Goal: Check status: Check status

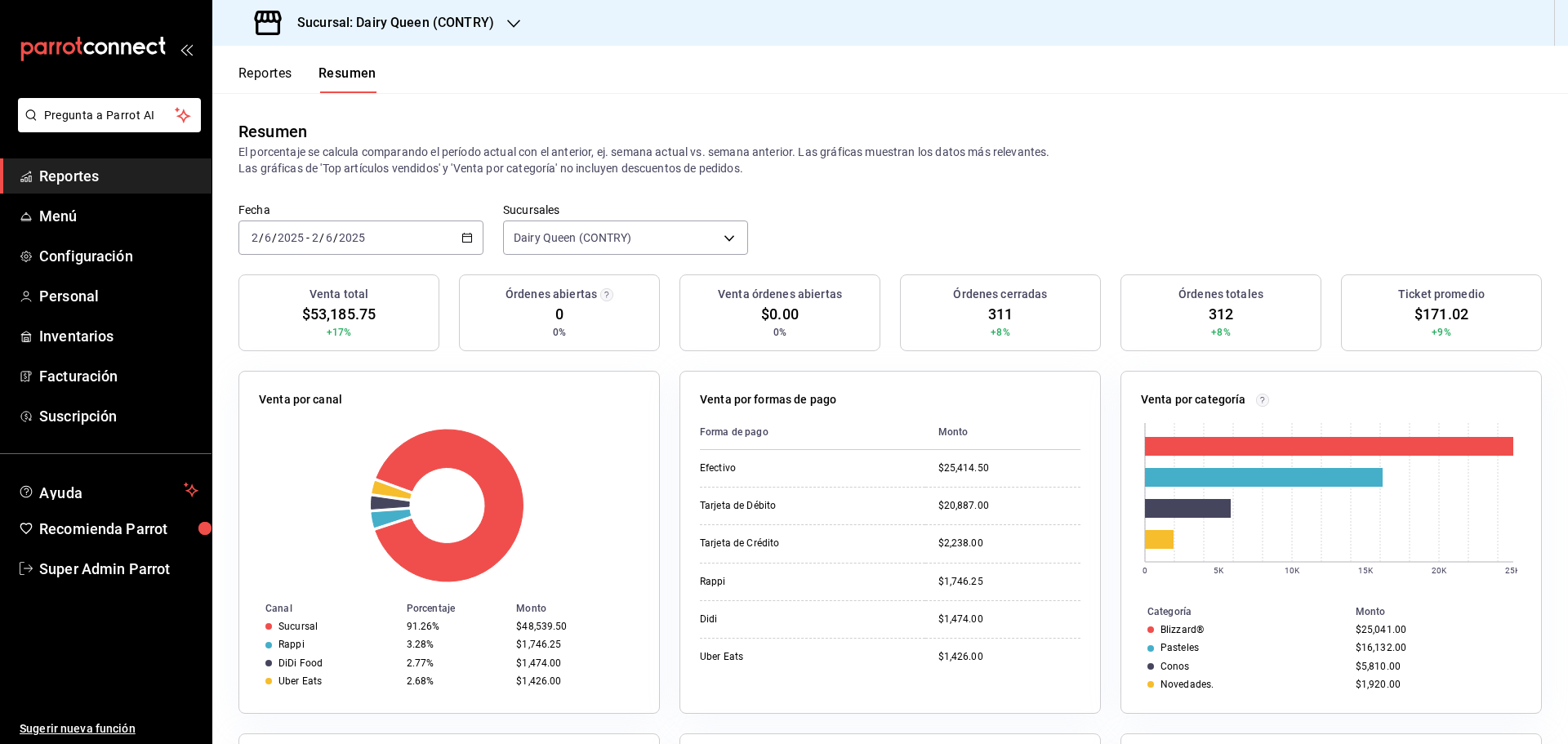
click at [477, 22] on h3 "Sucursal: Dairy Queen (CONTRY)" at bounding box center [389, 23] width 209 height 20
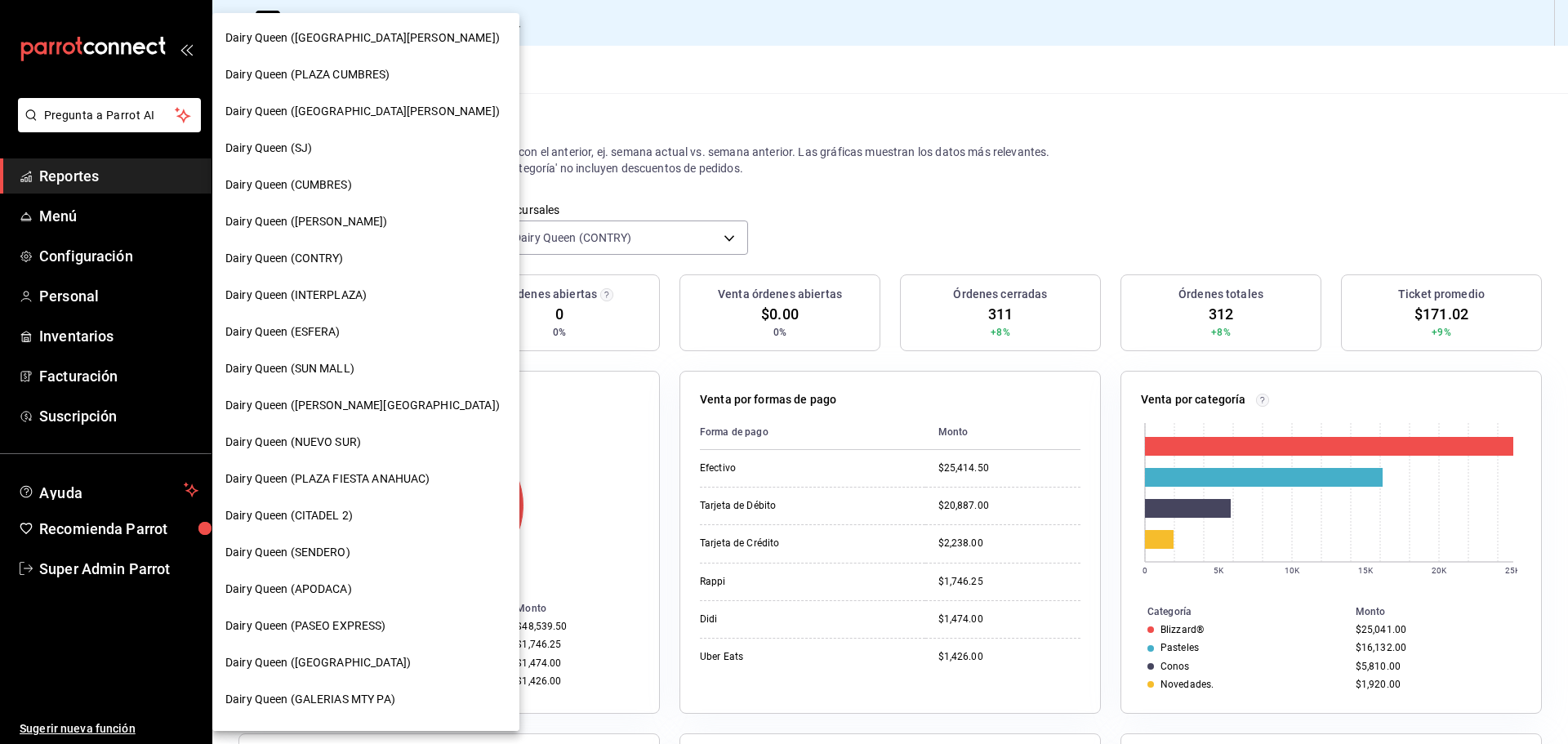
click at [351, 550] on div "Dairy Queen (SENDERO)" at bounding box center [366, 552] width 281 height 17
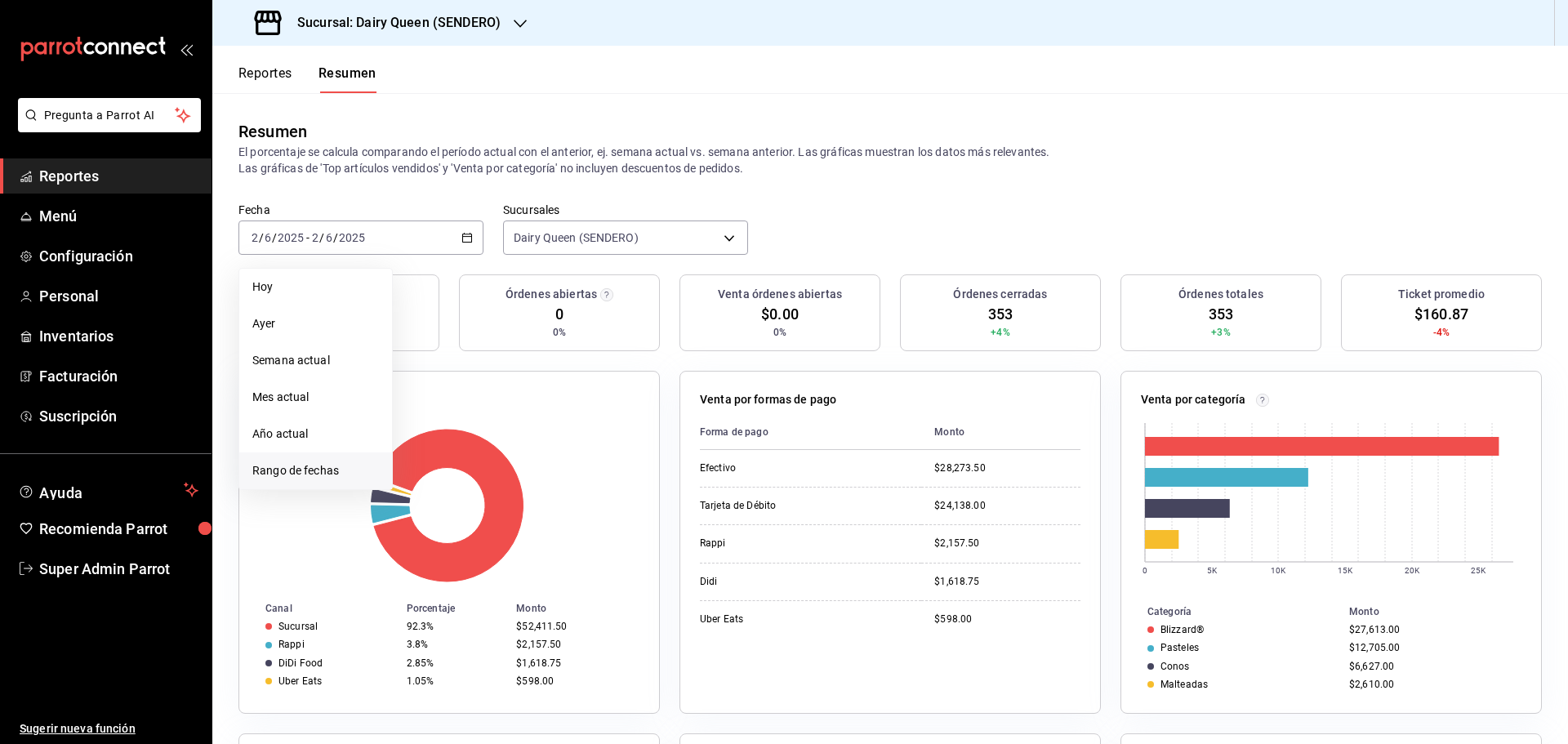
click at [286, 473] on span "Rango de fechas" at bounding box center [315, 471] width 127 height 17
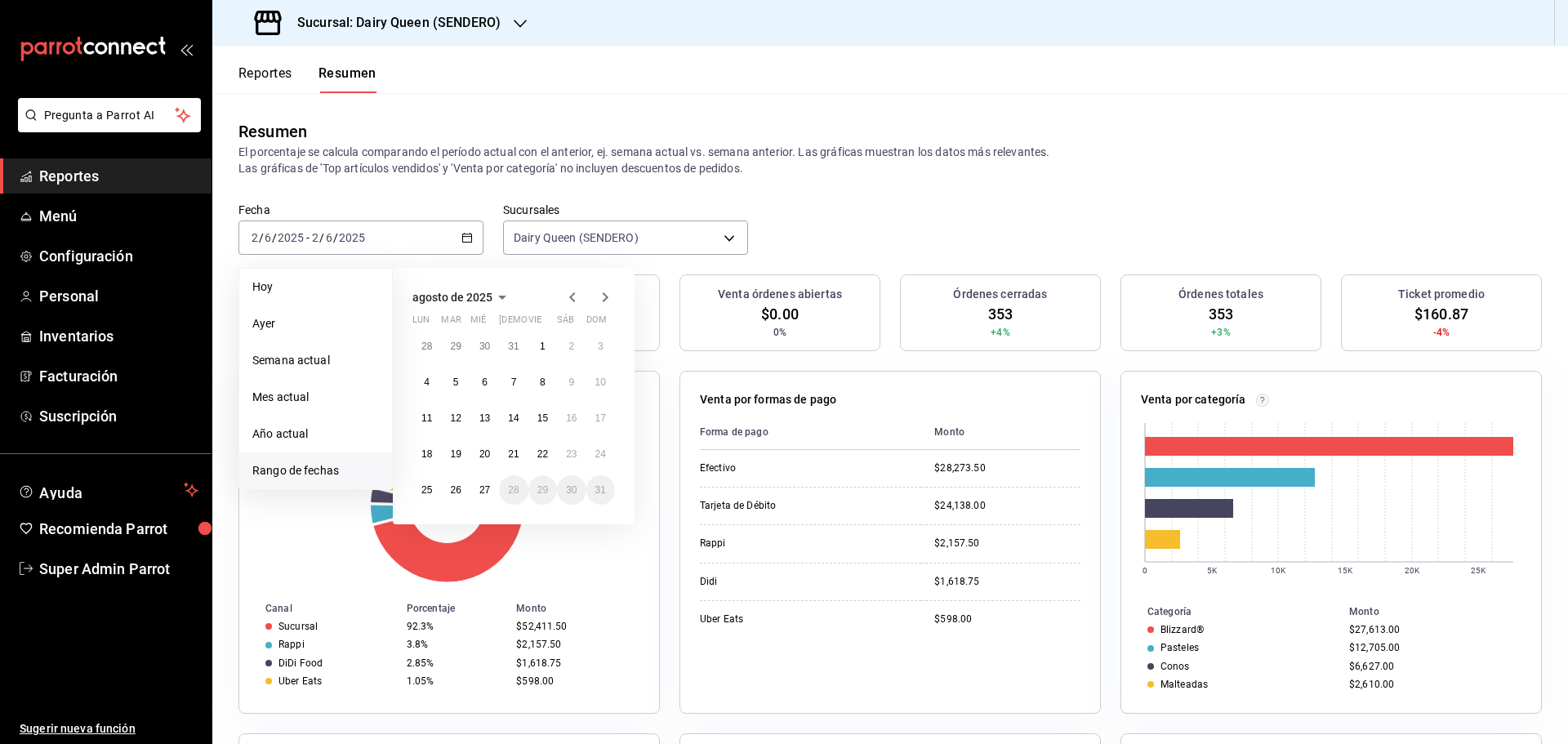
click at [476, 296] on span "agosto de 2025" at bounding box center [453, 297] width 80 height 13
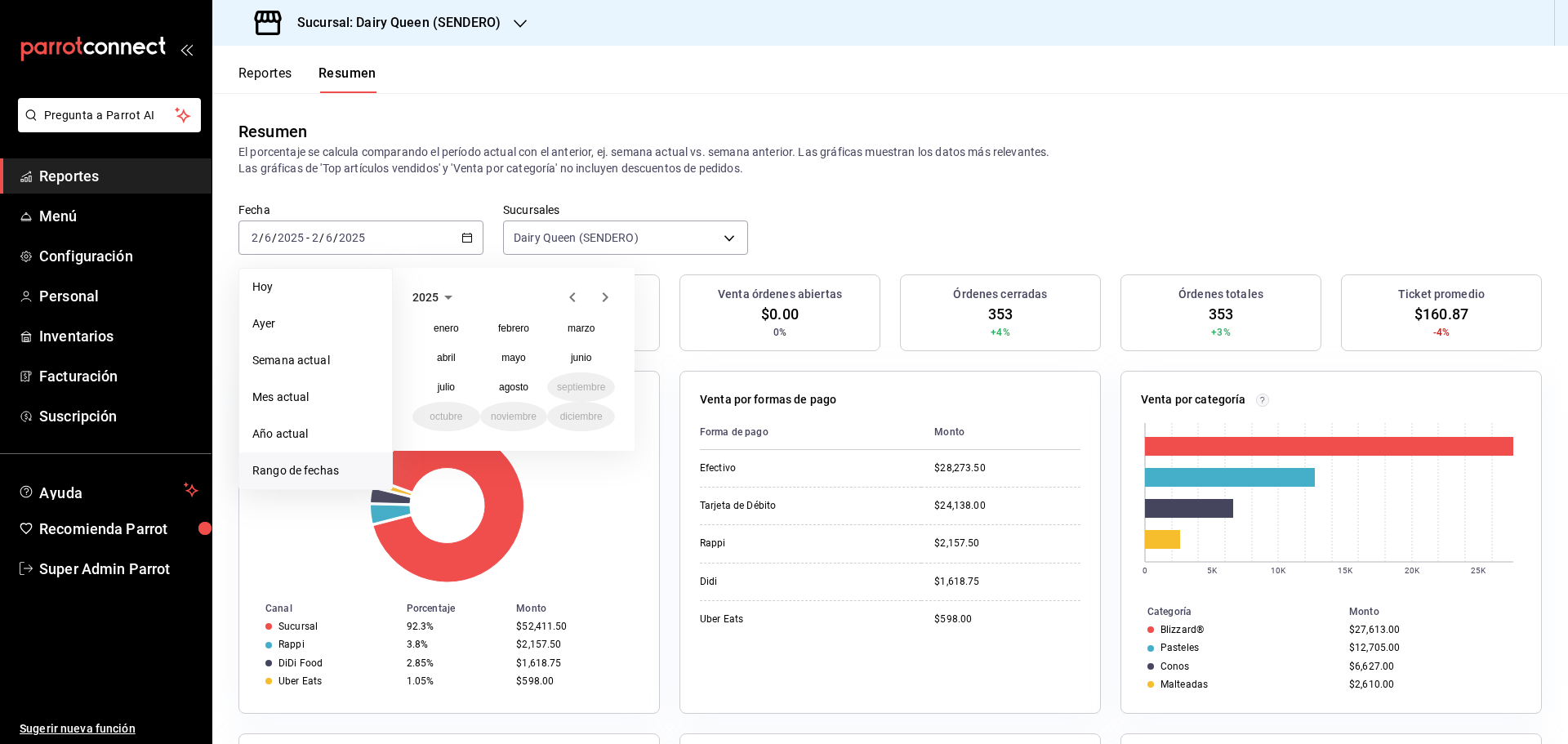
click at [445, 291] on icon "button" at bounding box center [448, 297] width 20 height 20
click at [448, 353] on button "2024" at bounding box center [446, 357] width 67 height 29
click at [449, 327] on abbr "enero" at bounding box center [446, 328] width 26 height 12
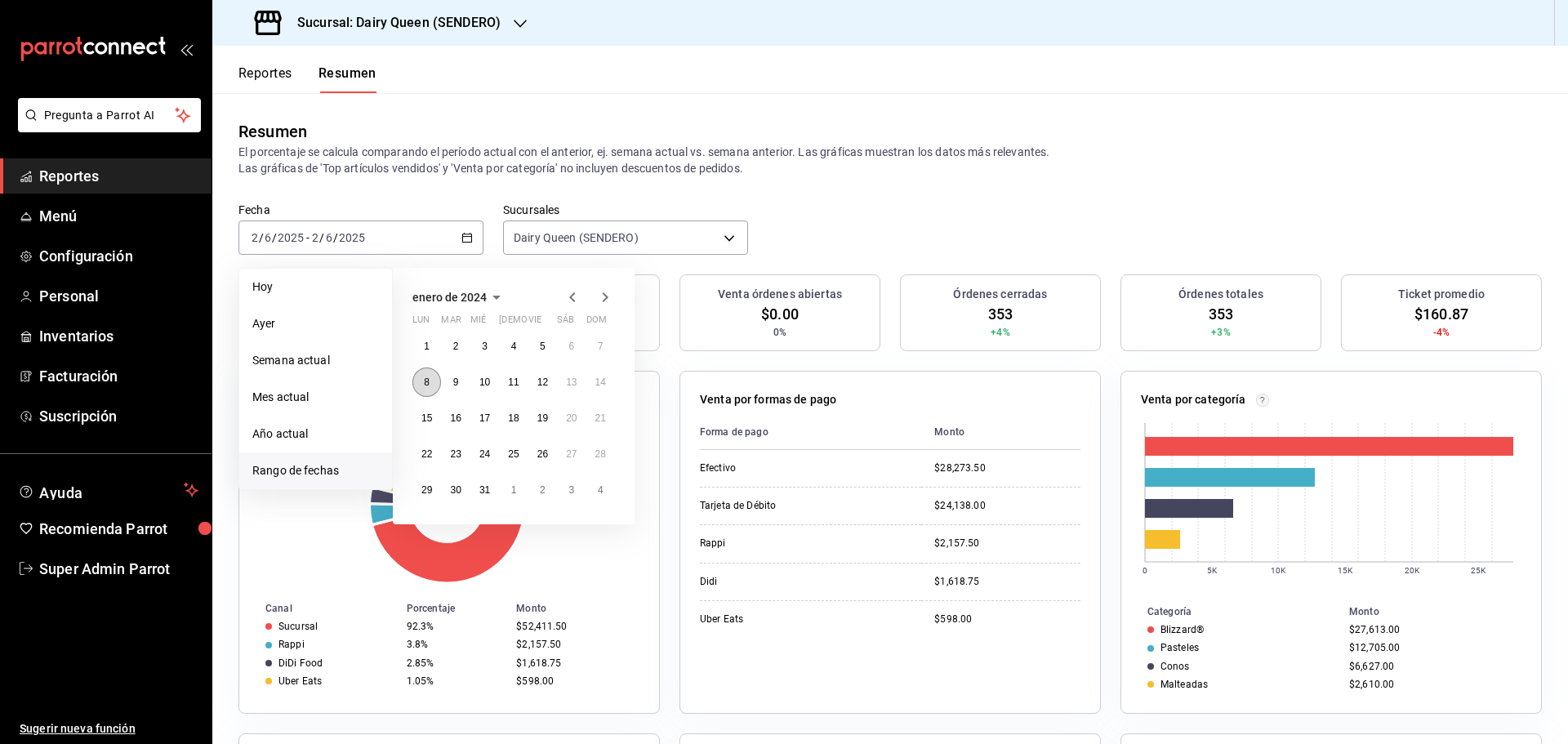
click at [425, 384] on abbr "8" at bounding box center [427, 382] width 5 height 12
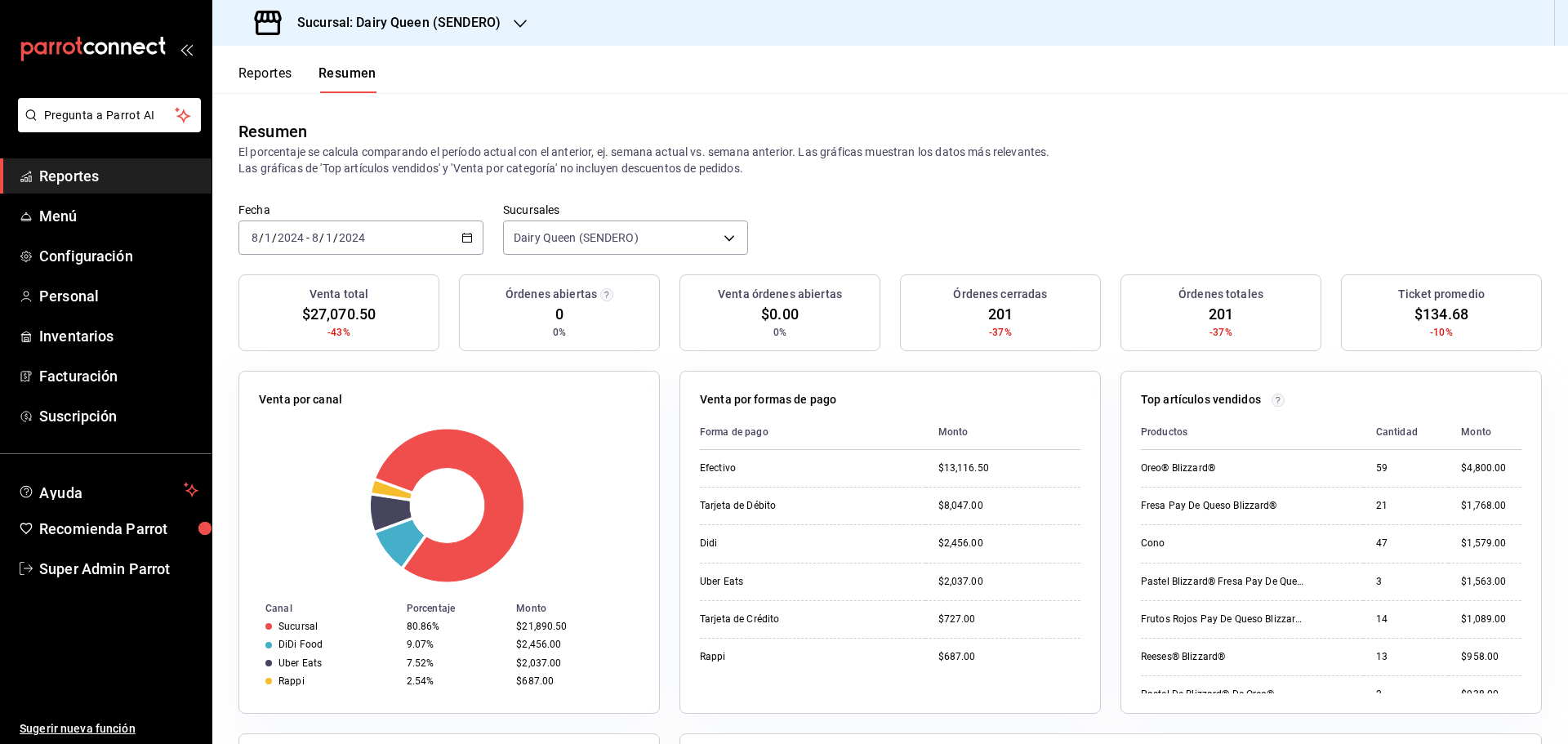
click at [409, 249] on div "[DATE] [DATE] - [DATE] [DATE]" at bounding box center [361, 237] width 245 height 35
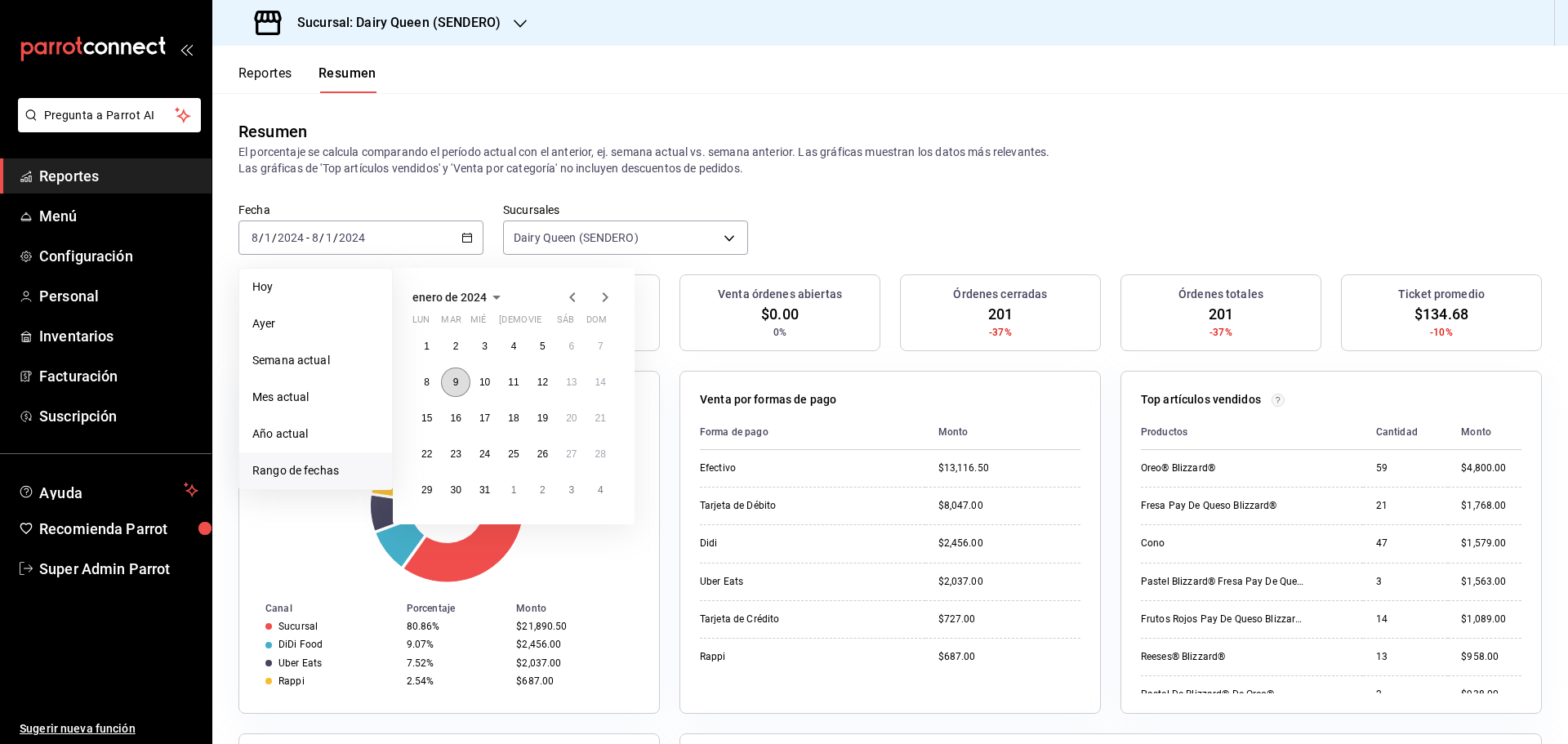
click at [453, 380] on abbr "9" at bounding box center [456, 382] width 5 height 12
click at [454, 380] on abbr "9" at bounding box center [456, 382] width 5 height 12
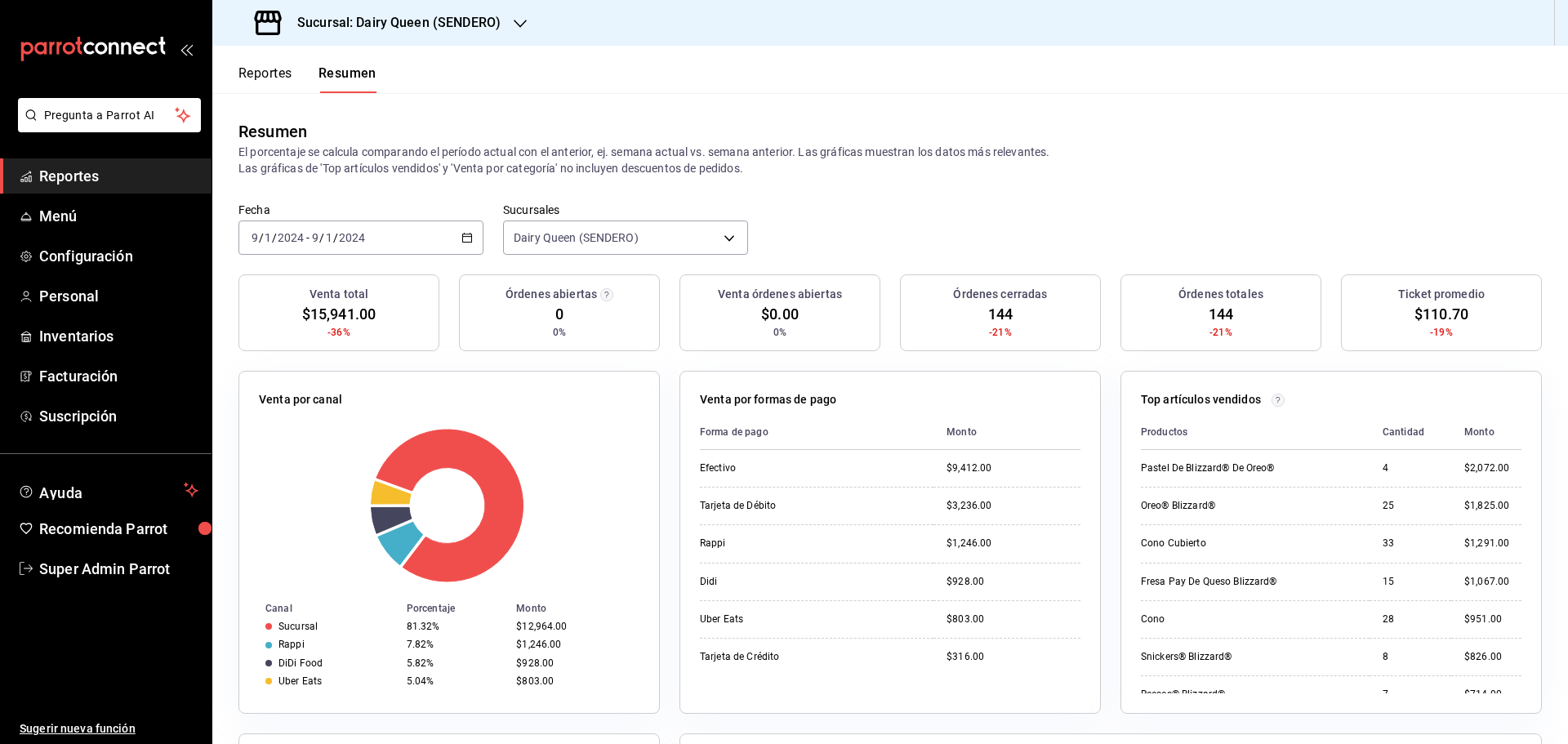
click at [411, 240] on div "[DATE] [DATE] - [DATE] [DATE]" at bounding box center [361, 237] width 245 height 35
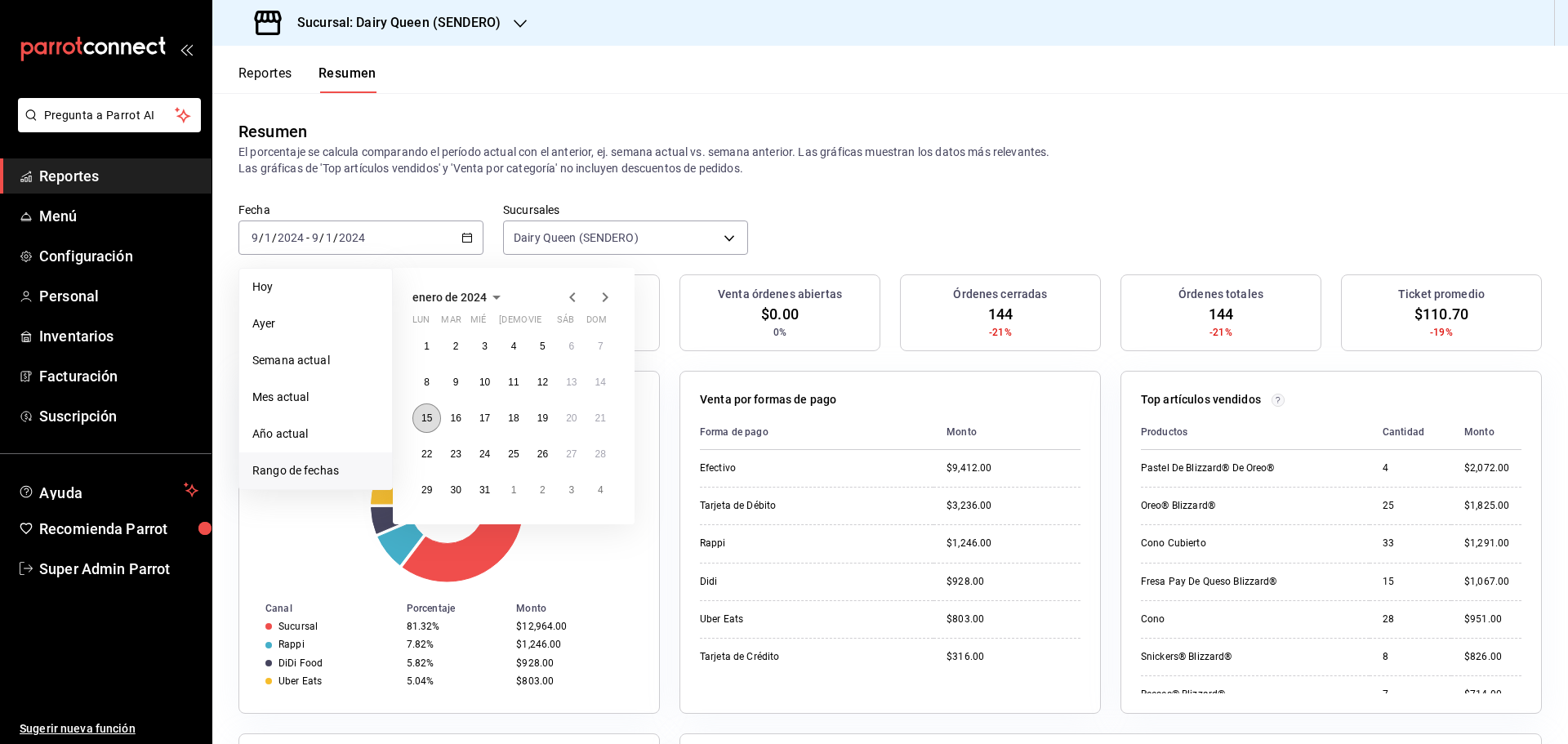
click at [424, 423] on abbr "15" at bounding box center [427, 418] width 11 height 12
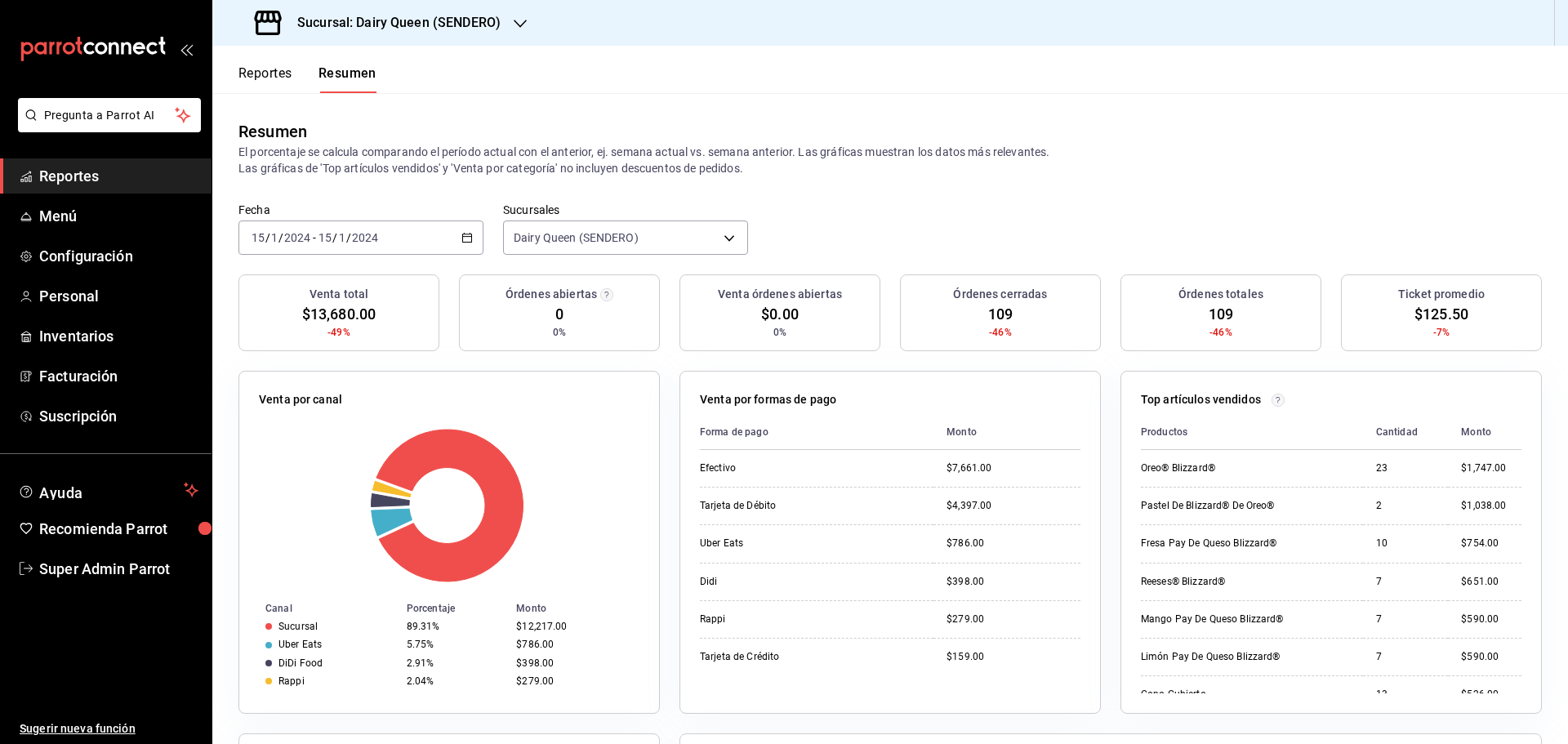
click at [414, 233] on div "[DATE] [DATE] - [DATE] [DATE]" at bounding box center [361, 237] width 245 height 35
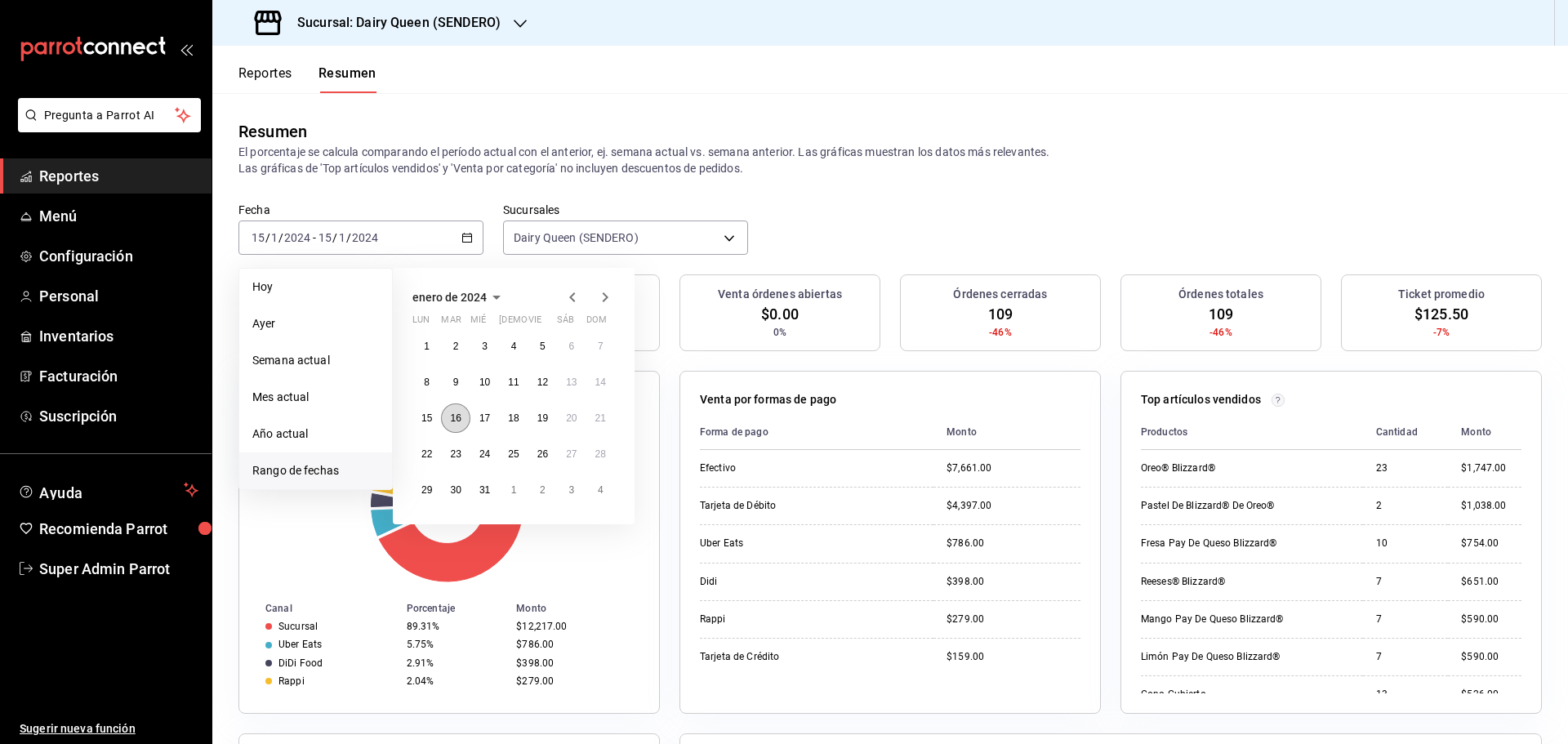
click at [449, 420] on button "16" at bounding box center [455, 418] width 28 height 29
click at [449, 421] on button "16" at bounding box center [455, 418] width 28 height 29
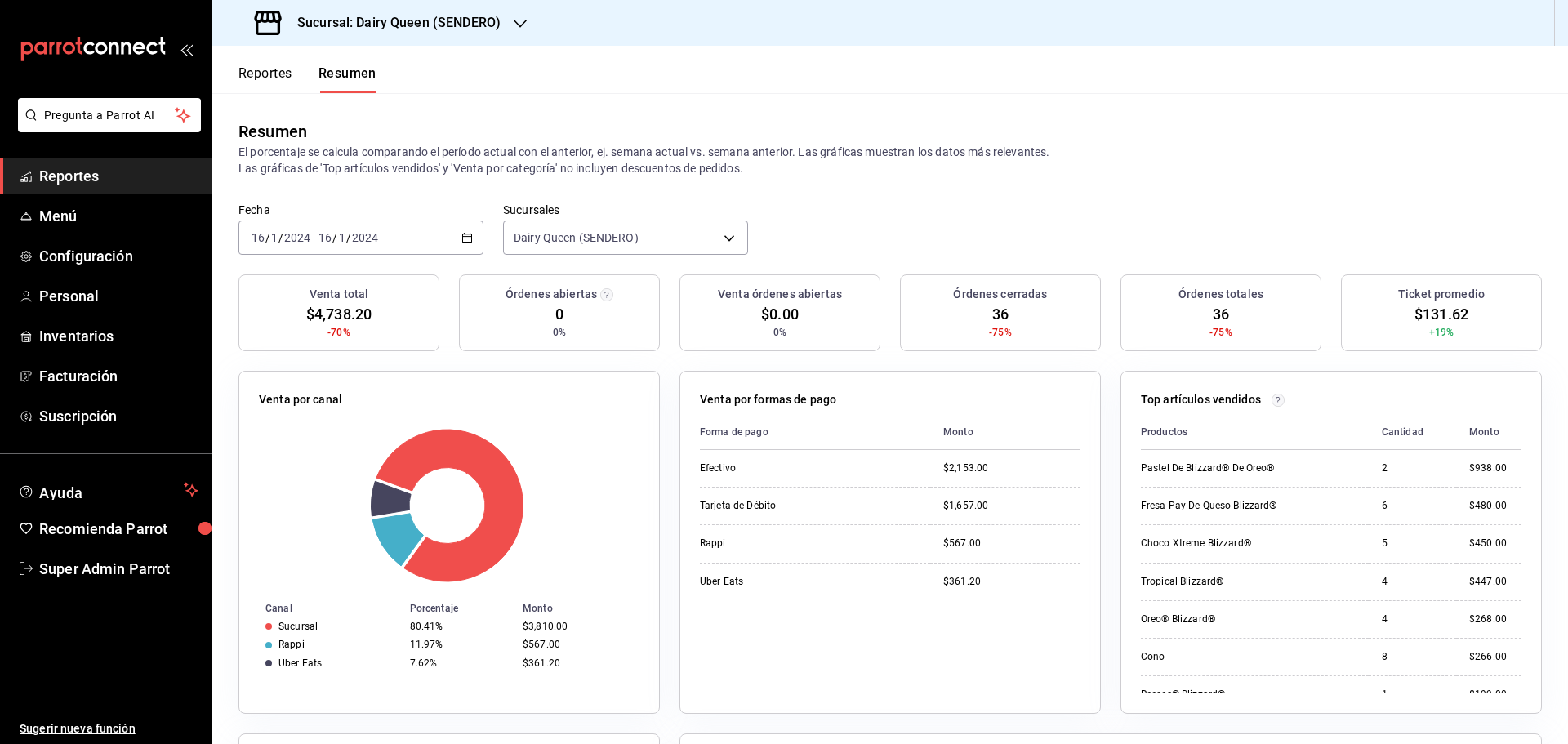
click at [327, 237] on input "16" at bounding box center [325, 237] width 15 height 13
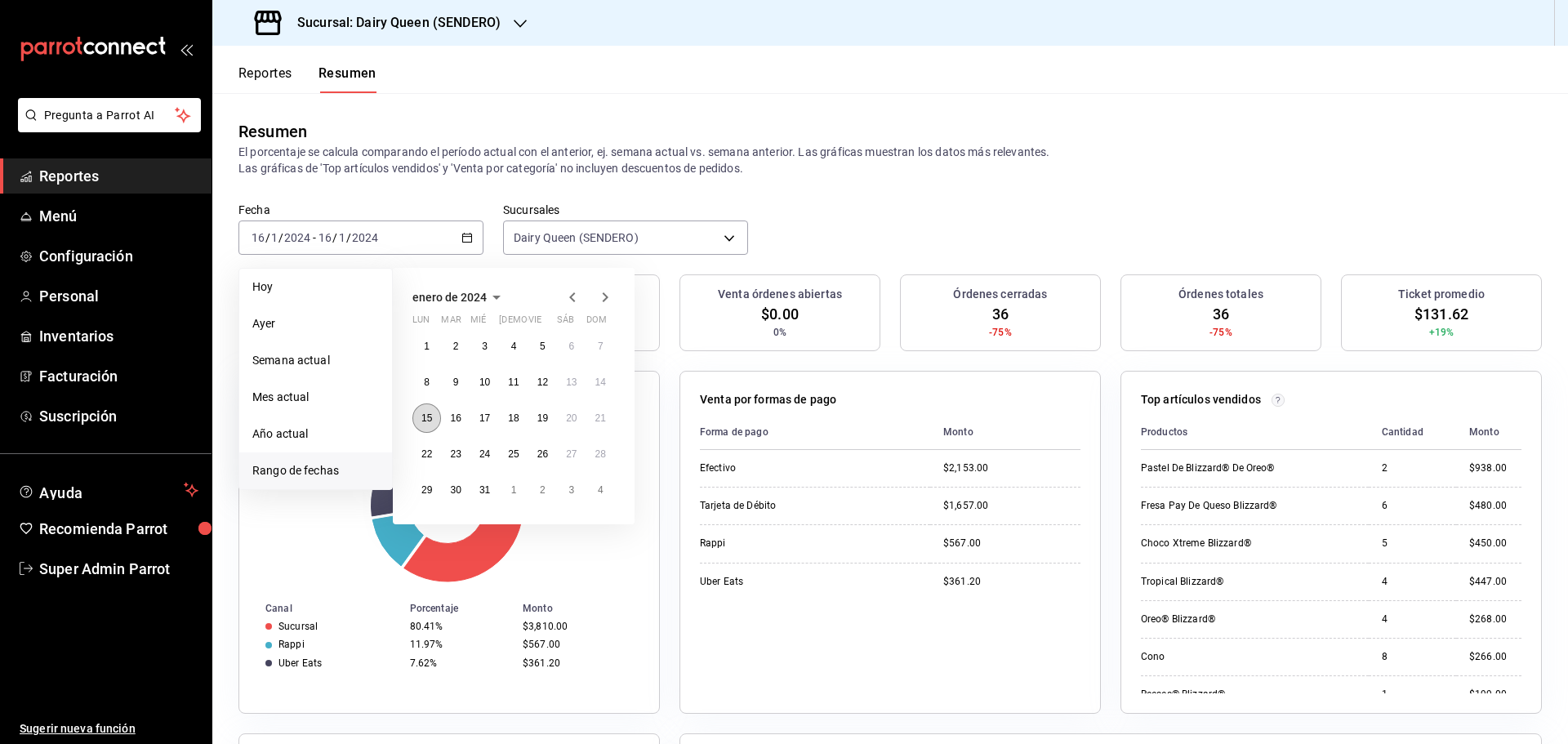
click at [421, 416] on button "15" at bounding box center [427, 418] width 28 height 29
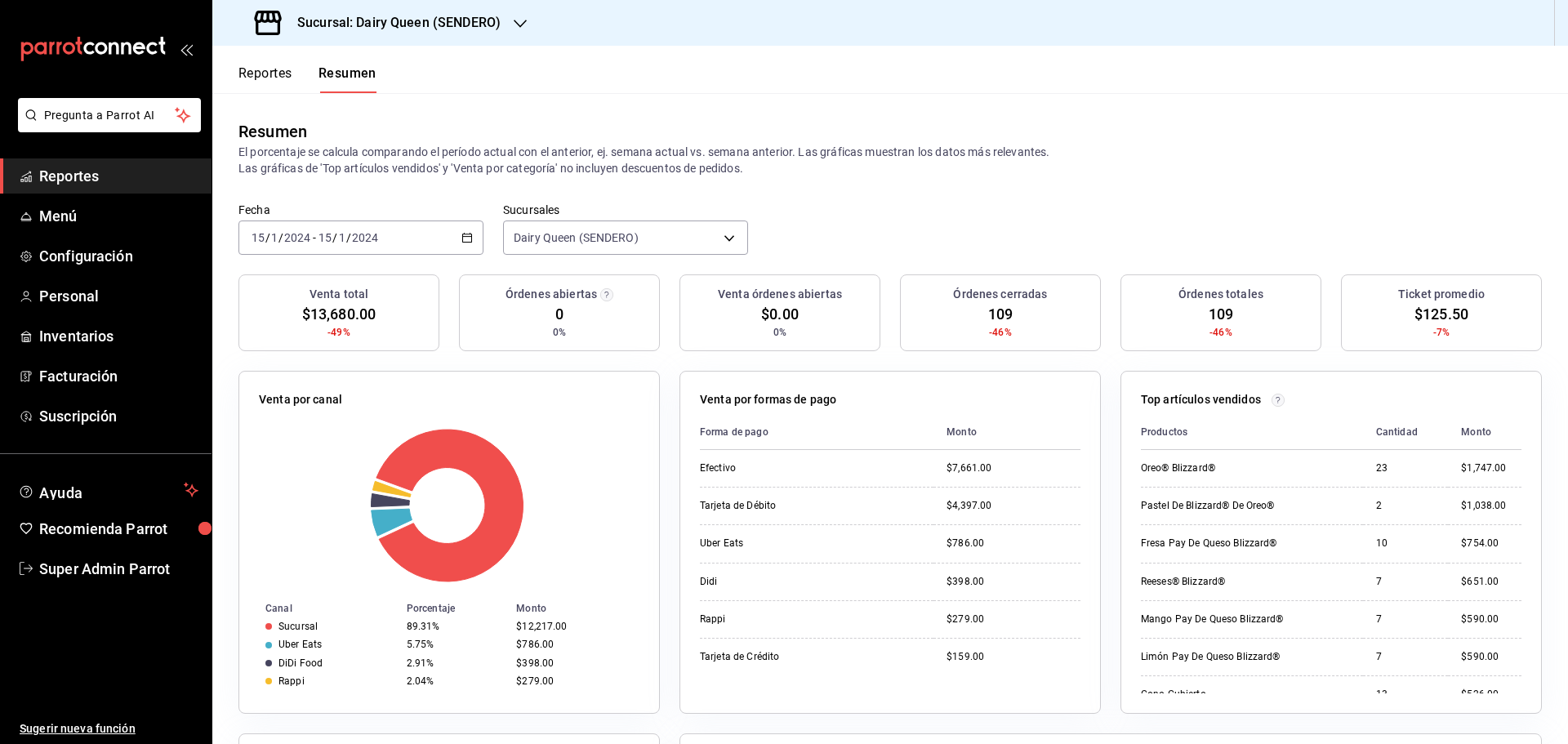
click at [363, 257] on div "Fecha [DATE] [DATE] - [DATE] [DATE] Sucursales Dairy Queen (SENDERO) [object Ob…" at bounding box center [889, 238] width 1355 height 72
click at [364, 243] on input "2024" at bounding box center [365, 237] width 28 height 13
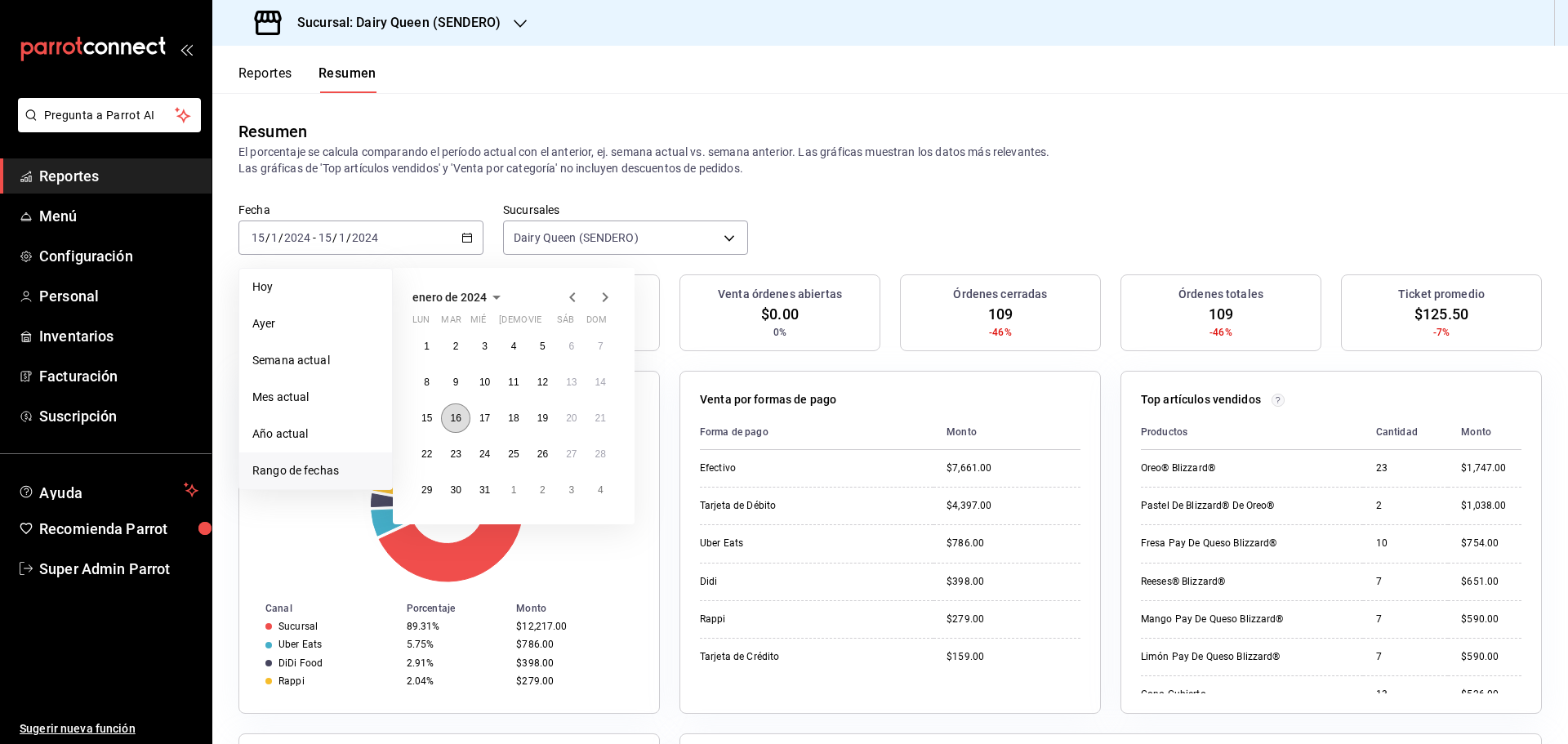
click at [456, 421] on abbr "16" at bounding box center [455, 418] width 11 height 12
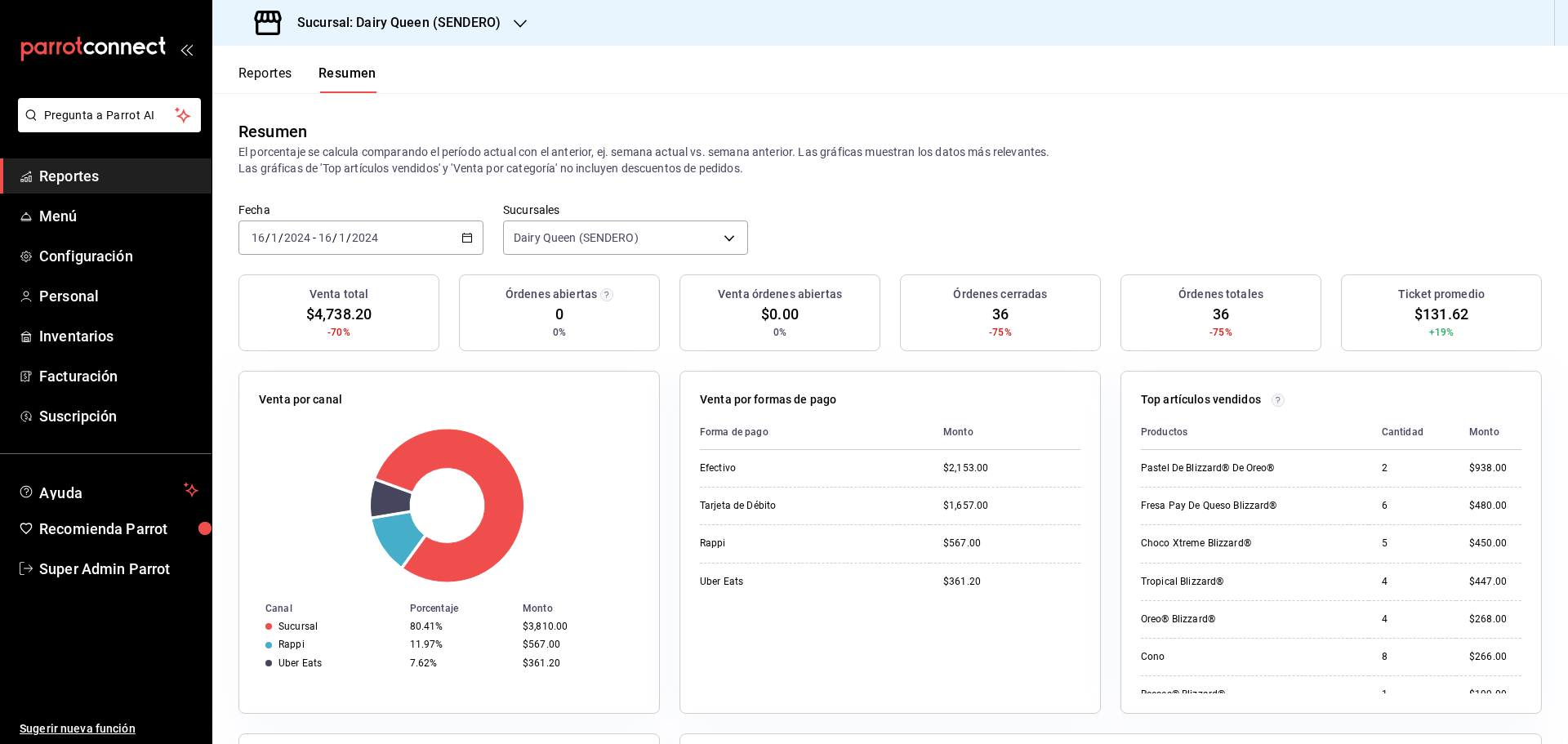
click at [325, 241] on input "16" at bounding box center [325, 237] width 15 height 13
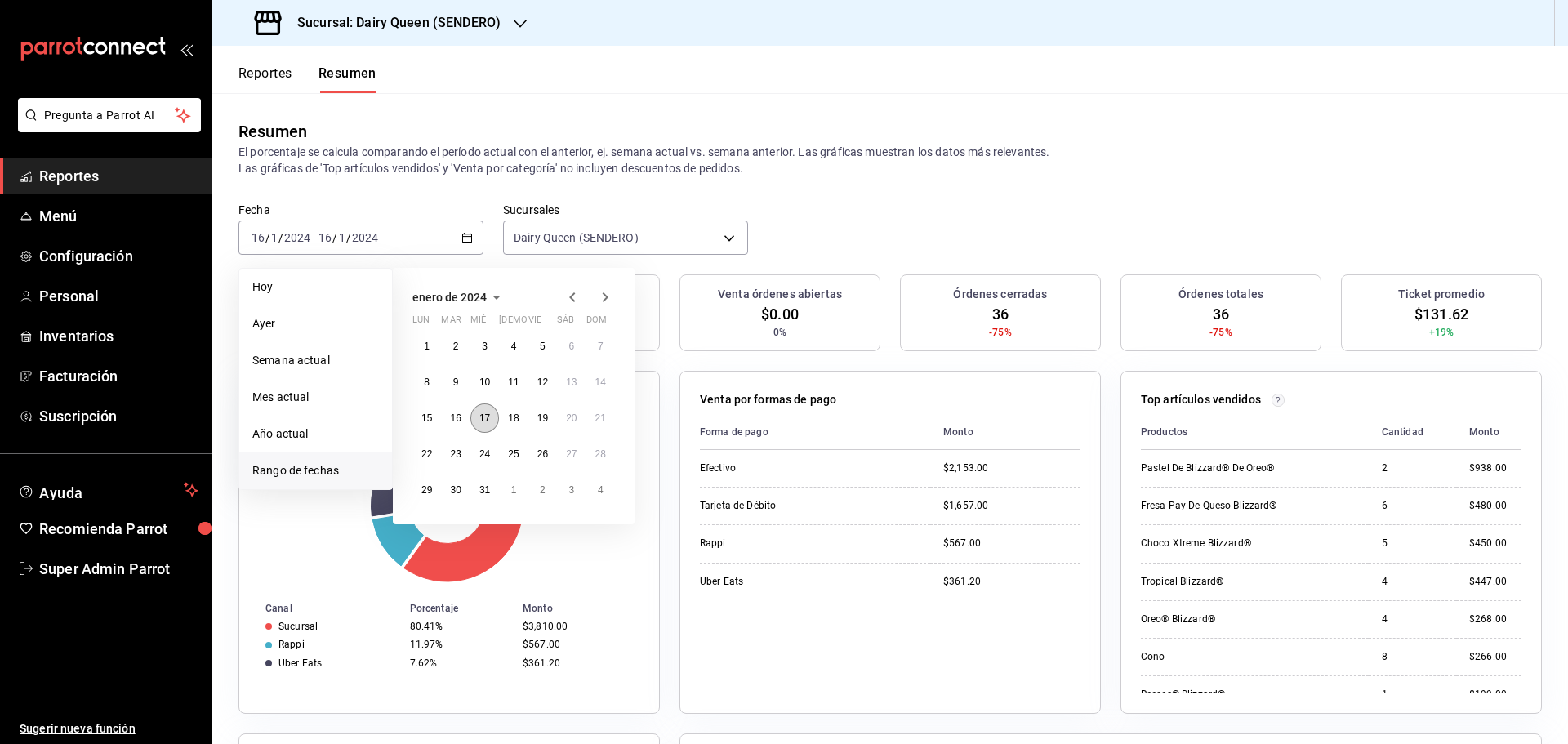
click at [493, 422] on button "17" at bounding box center [485, 418] width 28 height 29
click at [493, 424] on button "17" at bounding box center [485, 418] width 28 height 29
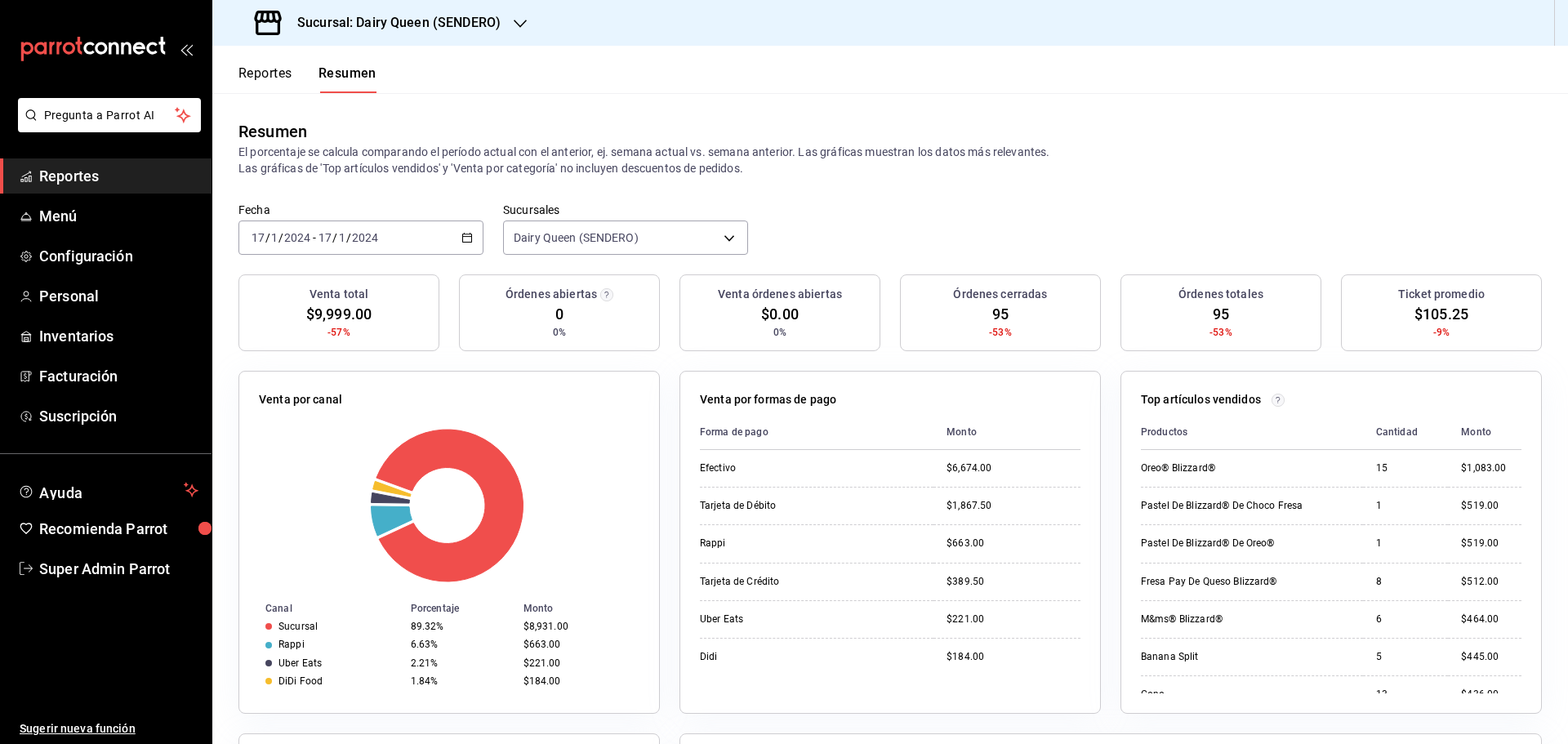
click at [291, 231] on input "2024" at bounding box center [296, 237] width 28 height 13
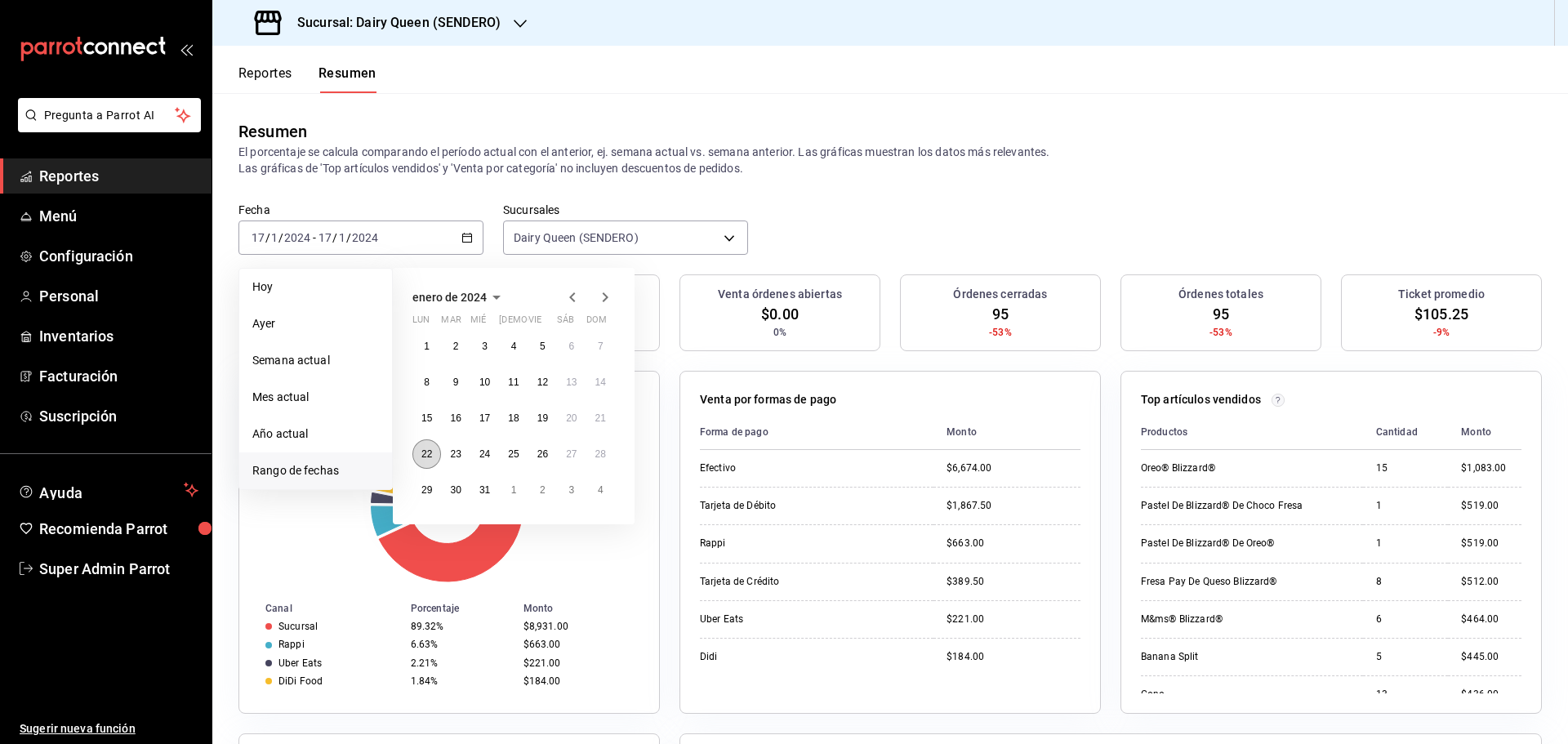
click at [425, 450] on abbr "22" at bounding box center [427, 454] width 11 height 12
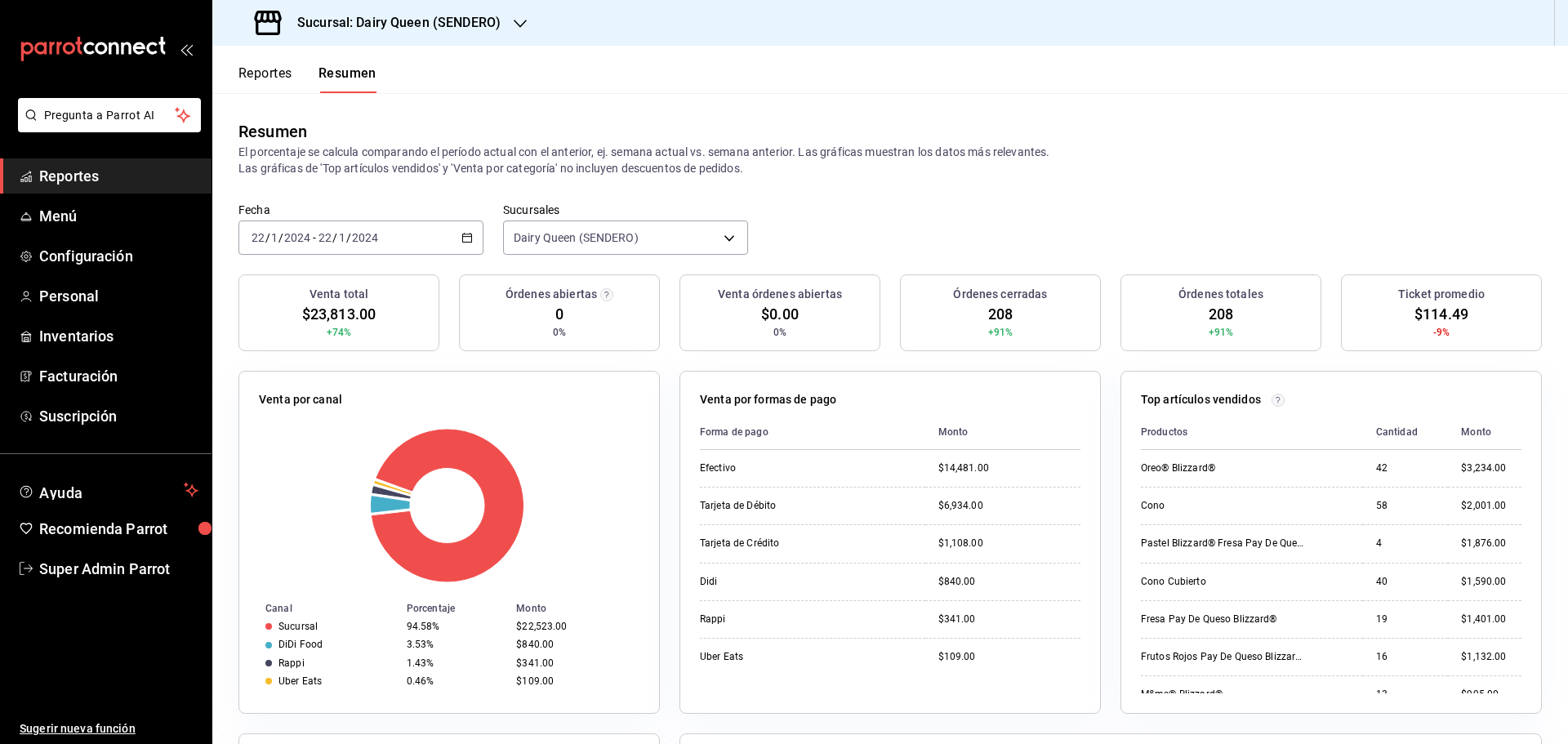
click at [414, 237] on div "[DATE] [DATE] - [DATE] [DATE]" at bounding box center [361, 237] width 245 height 35
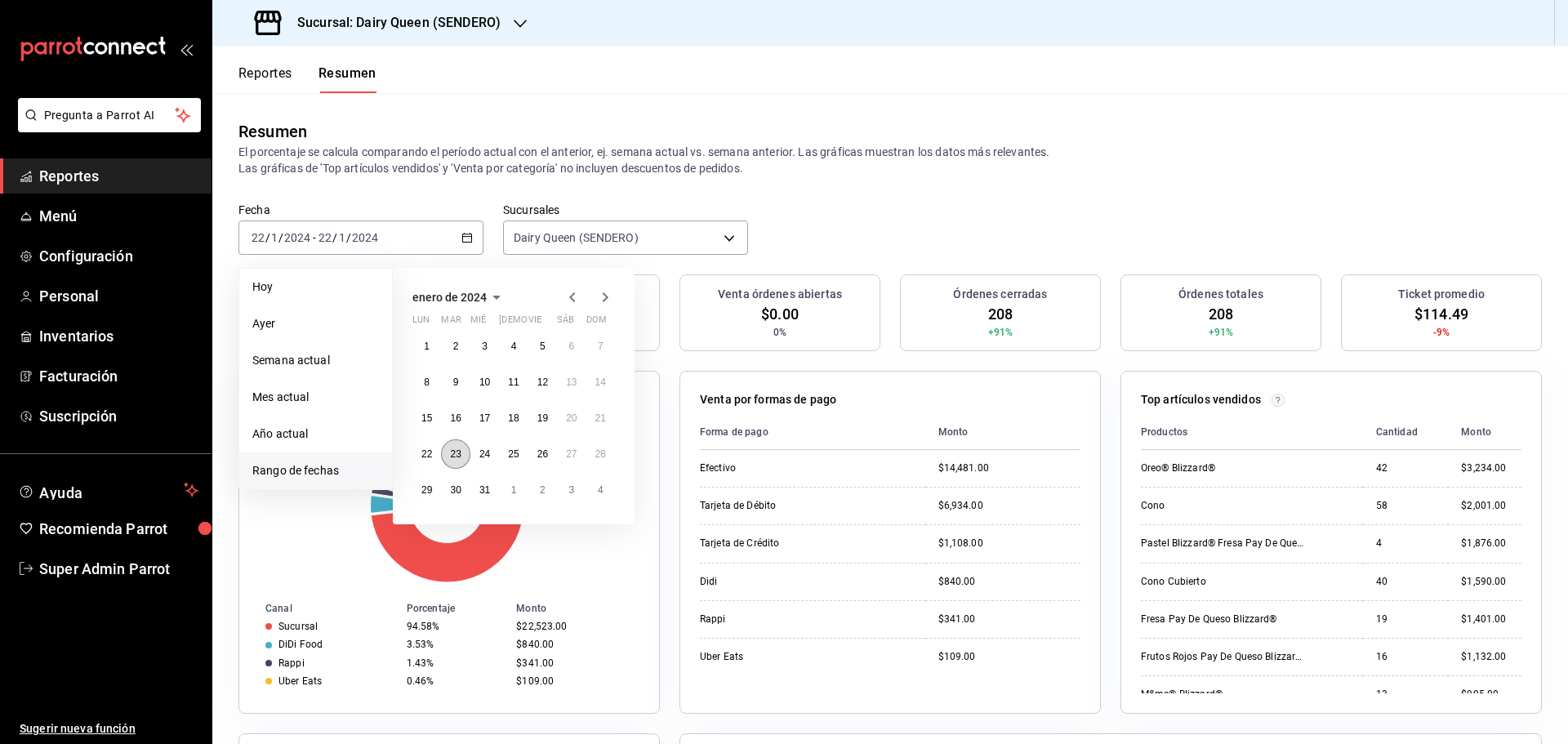
click at [455, 466] on button "23" at bounding box center [455, 454] width 28 height 29
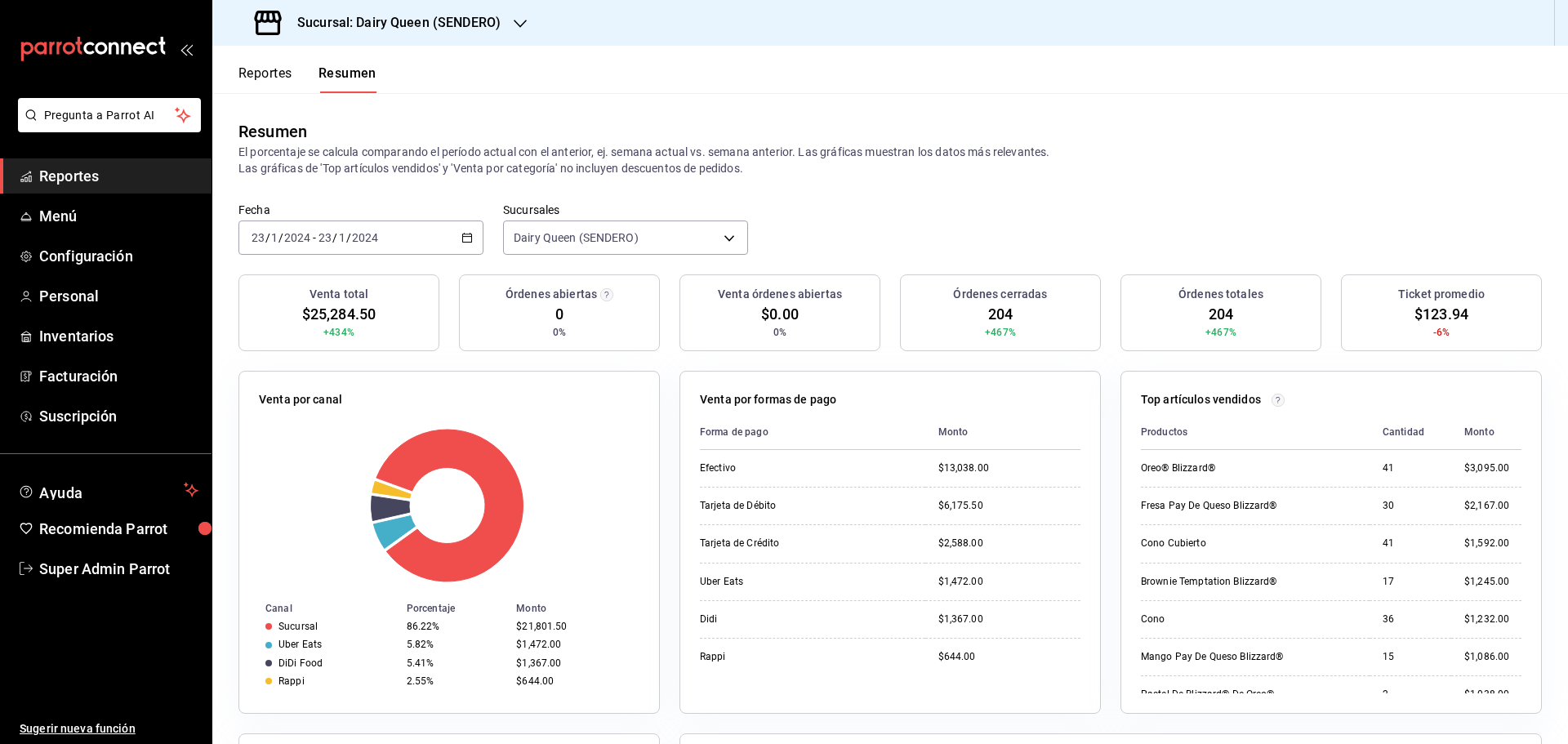
click at [403, 220] on div "[DATE] [DATE] - [DATE] [DATE]" at bounding box center [361, 237] width 245 height 35
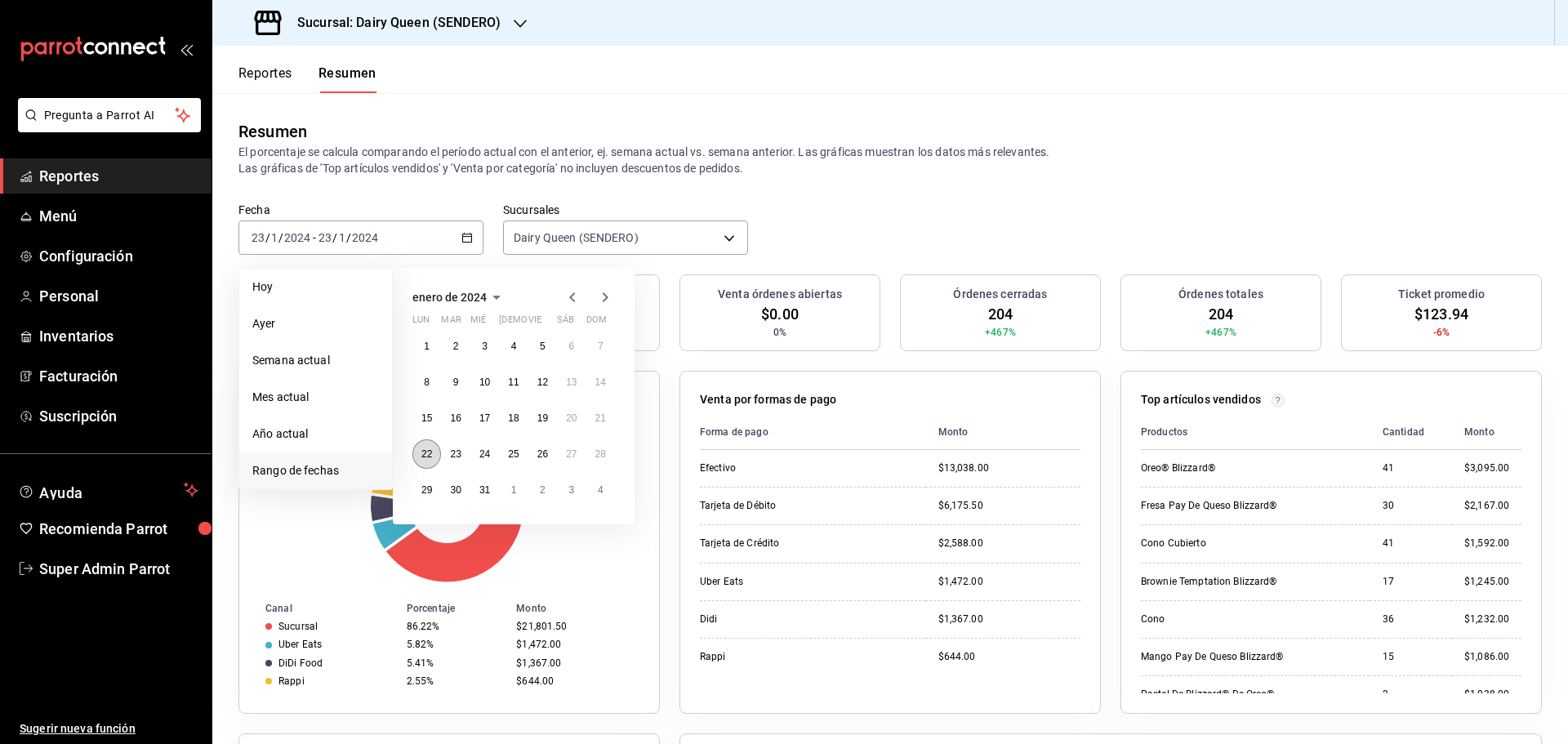
click at [422, 463] on button "22" at bounding box center [427, 454] width 28 height 29
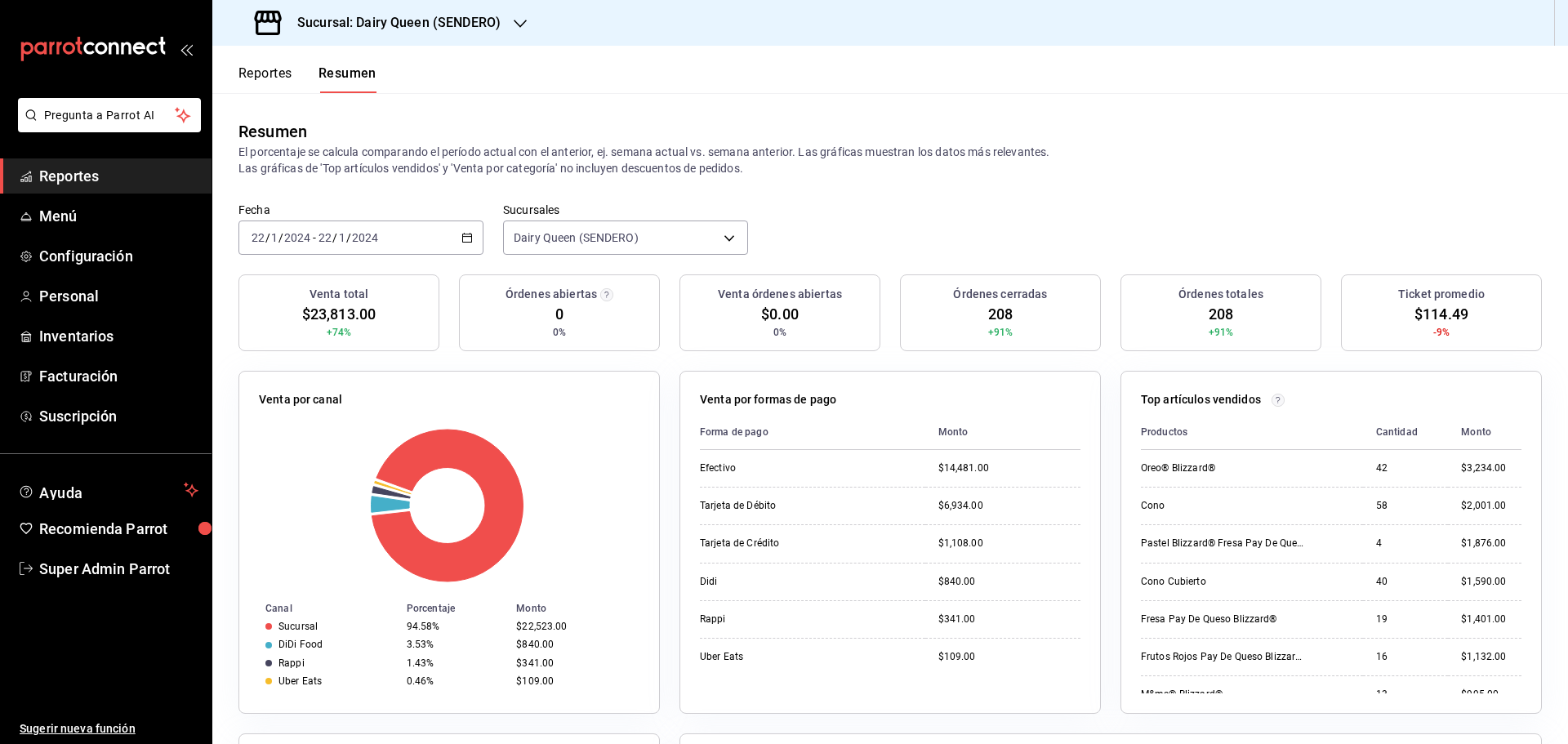
click at [373, 237] on input "2024" at bounding box center [365, 237] width 28 height 13
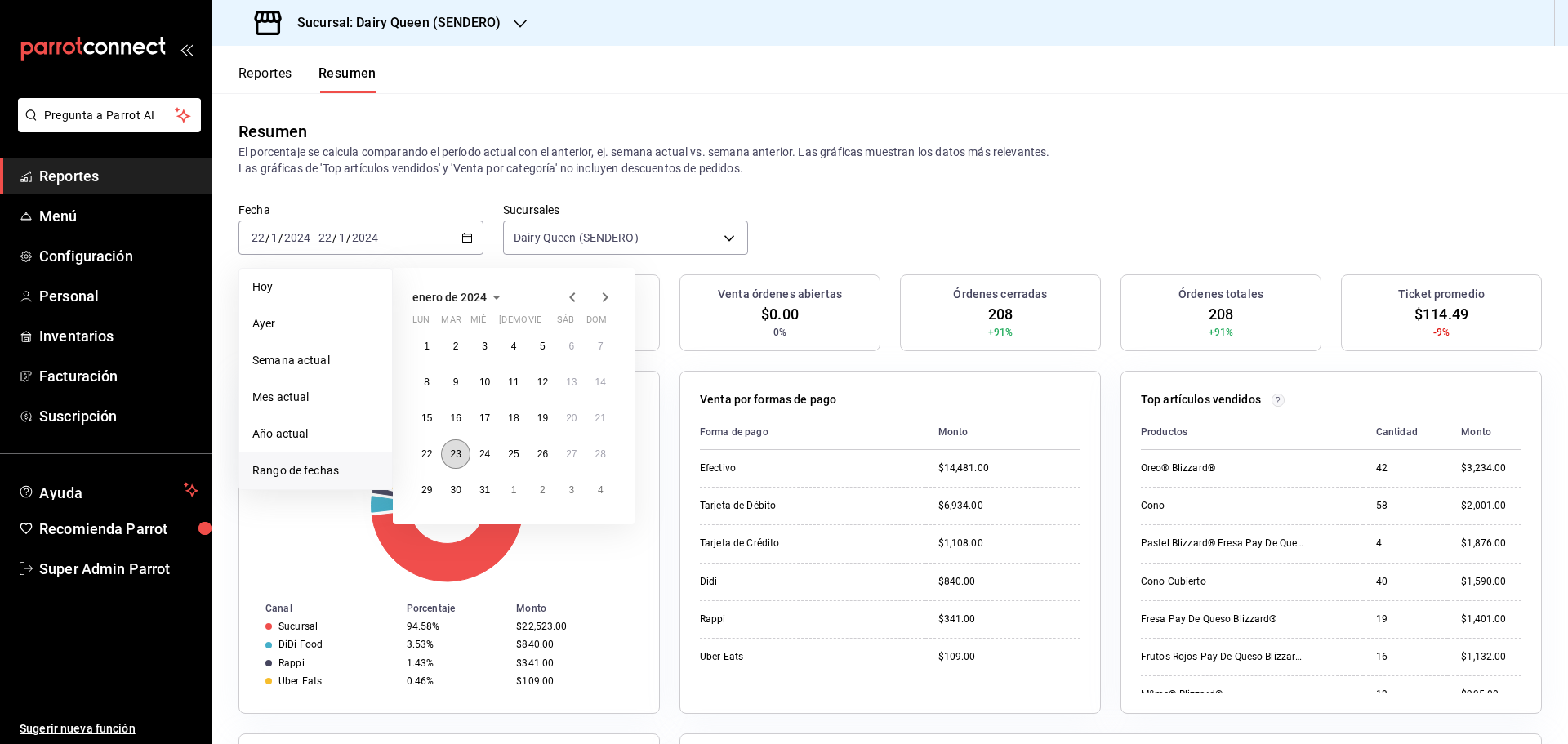
click at [449, 456] on button "23" at bounding box center [455, 454] width 28 height 29
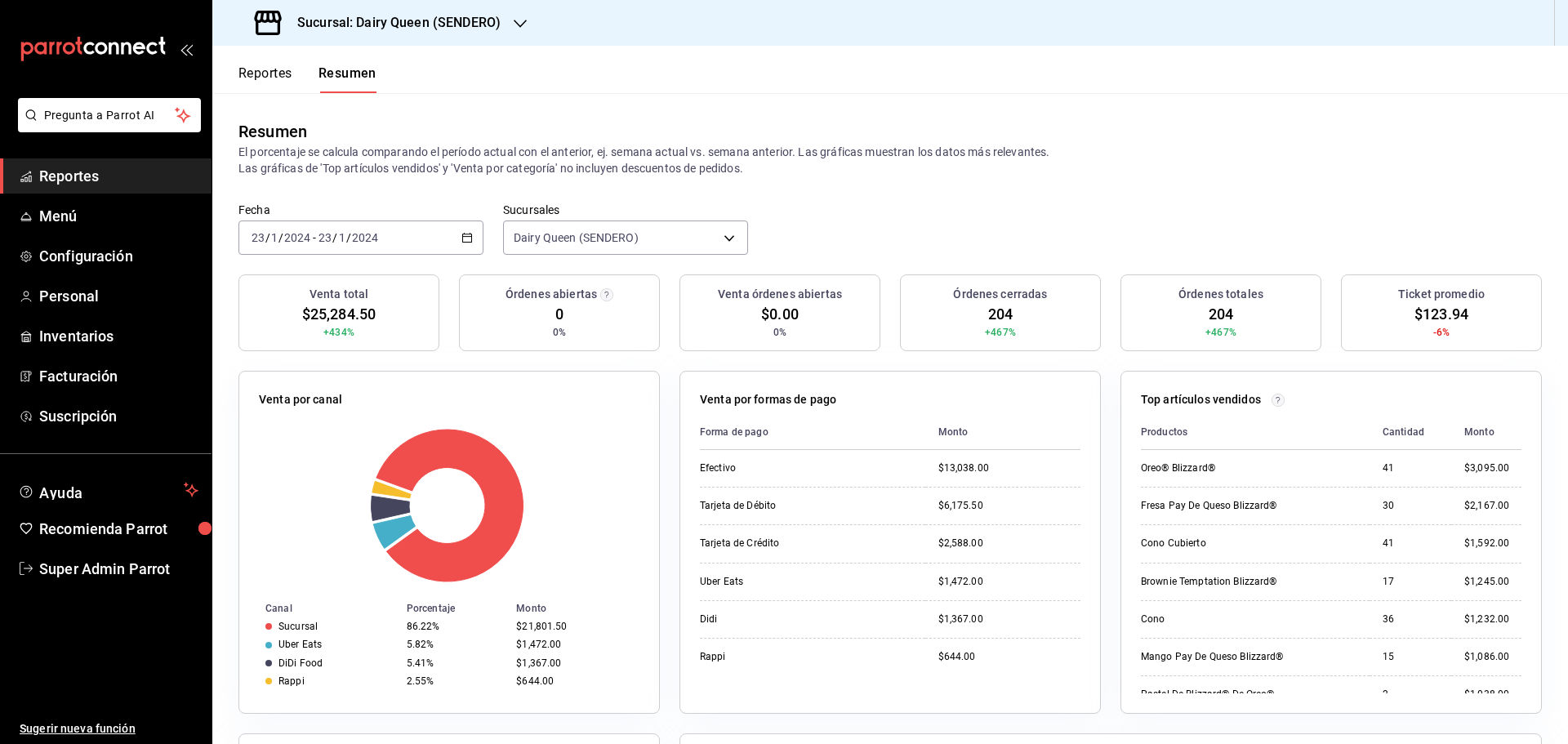
click at [352, 241] on input "2024" at bounding box center [365, 237] width 28 height 13
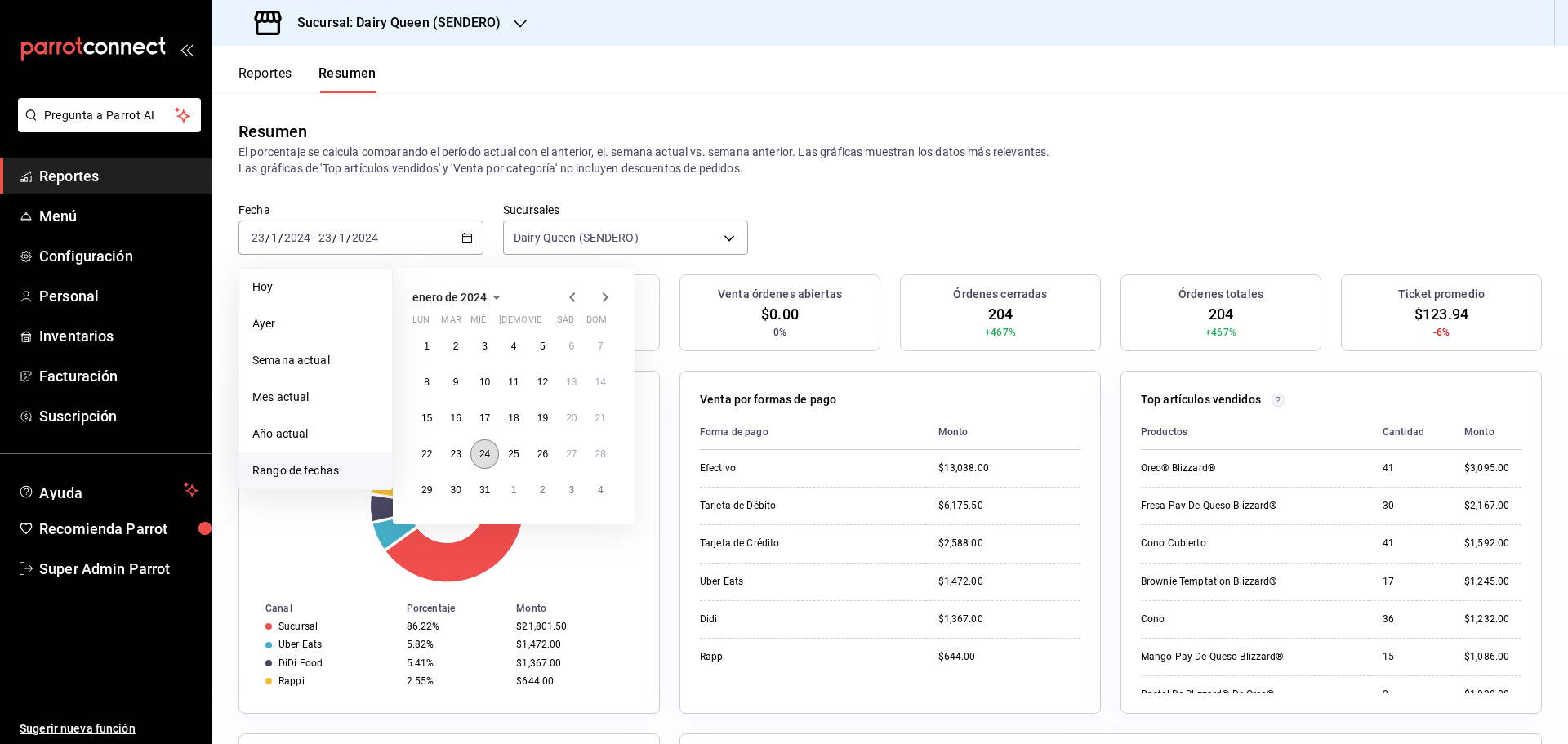
click at [489, 455] on abbr "24" at bounding box center [485, 454] width 11 height 12
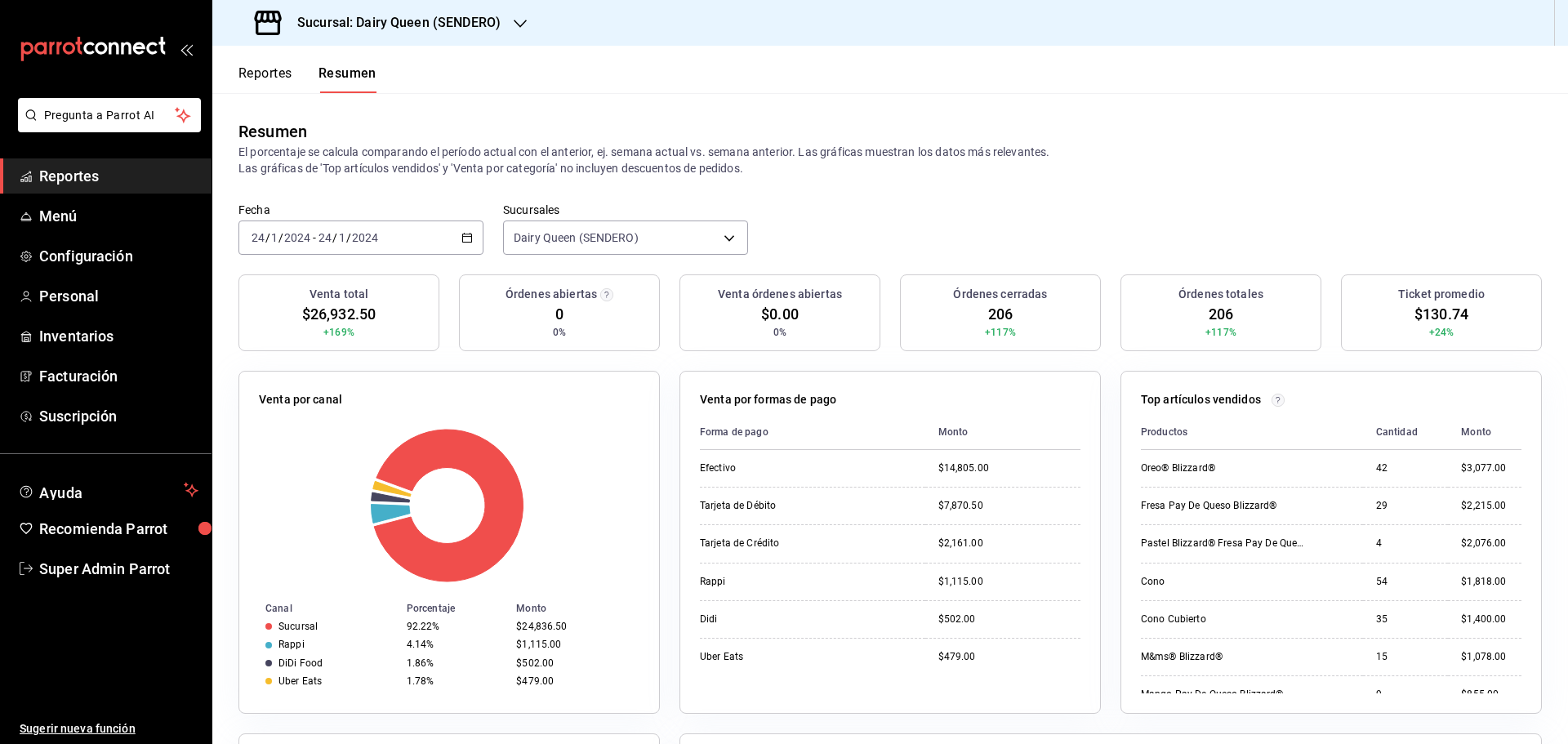
click at [387, 237] on div "[DATE] [DATE] - [DATE] [DATE]" at bounding box center [361, 237] width 245 height 35
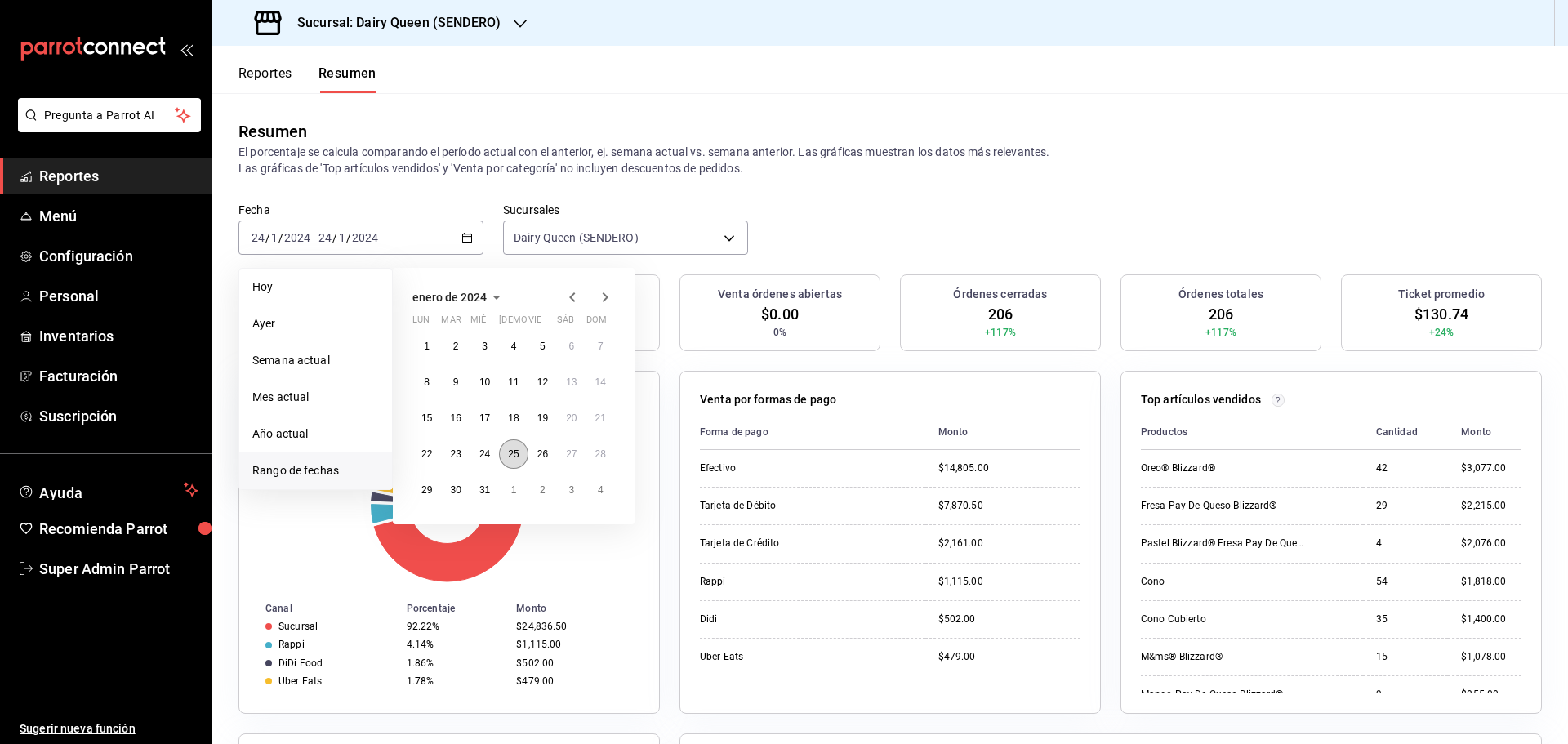
click at [519, 453] on button "25" at bounding box center [513, 454] width 28 height 29
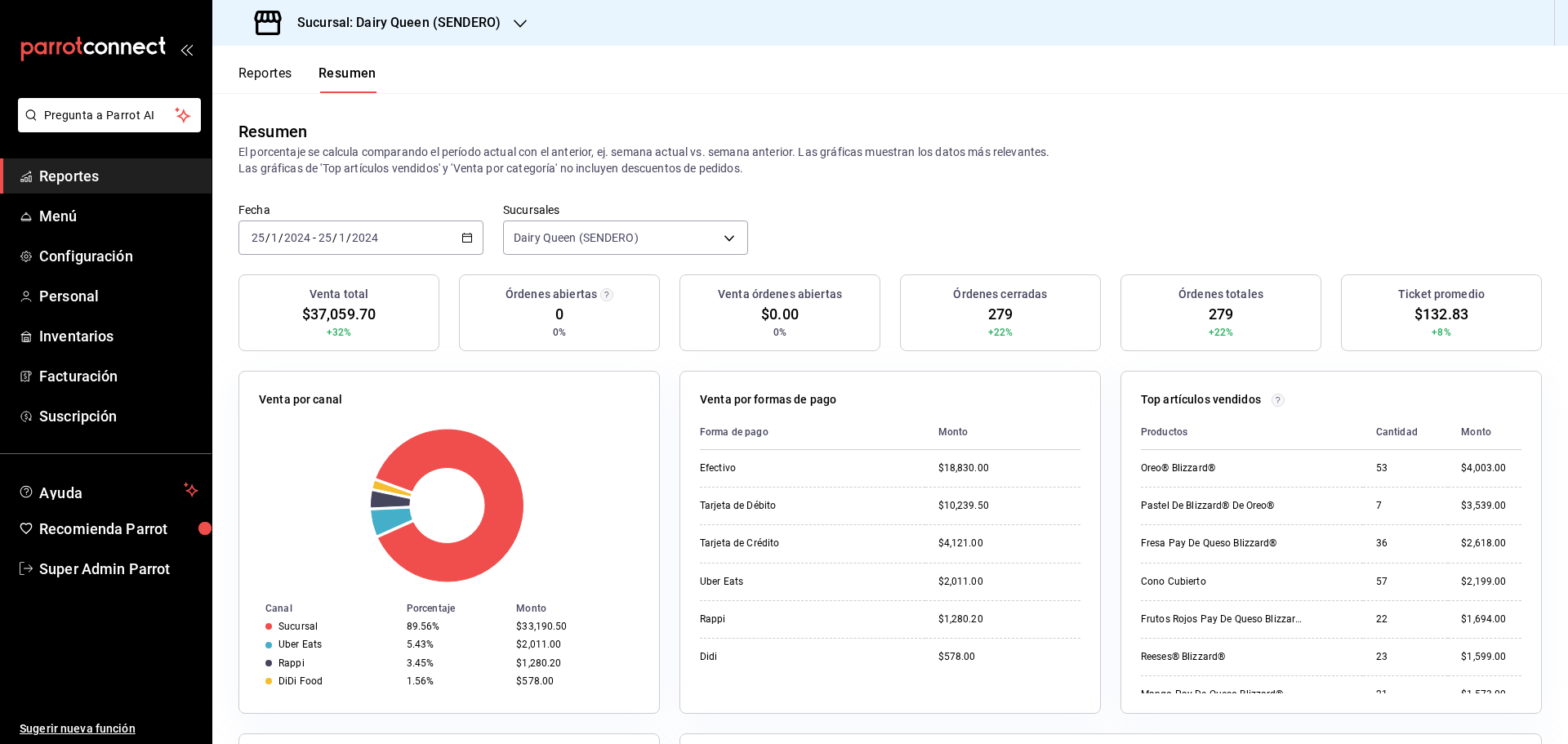
click at [417, 234] on div "[DATE] [DATE] - [DATE] [DATE]" at bounding box center [361, 237] width 245 height 35
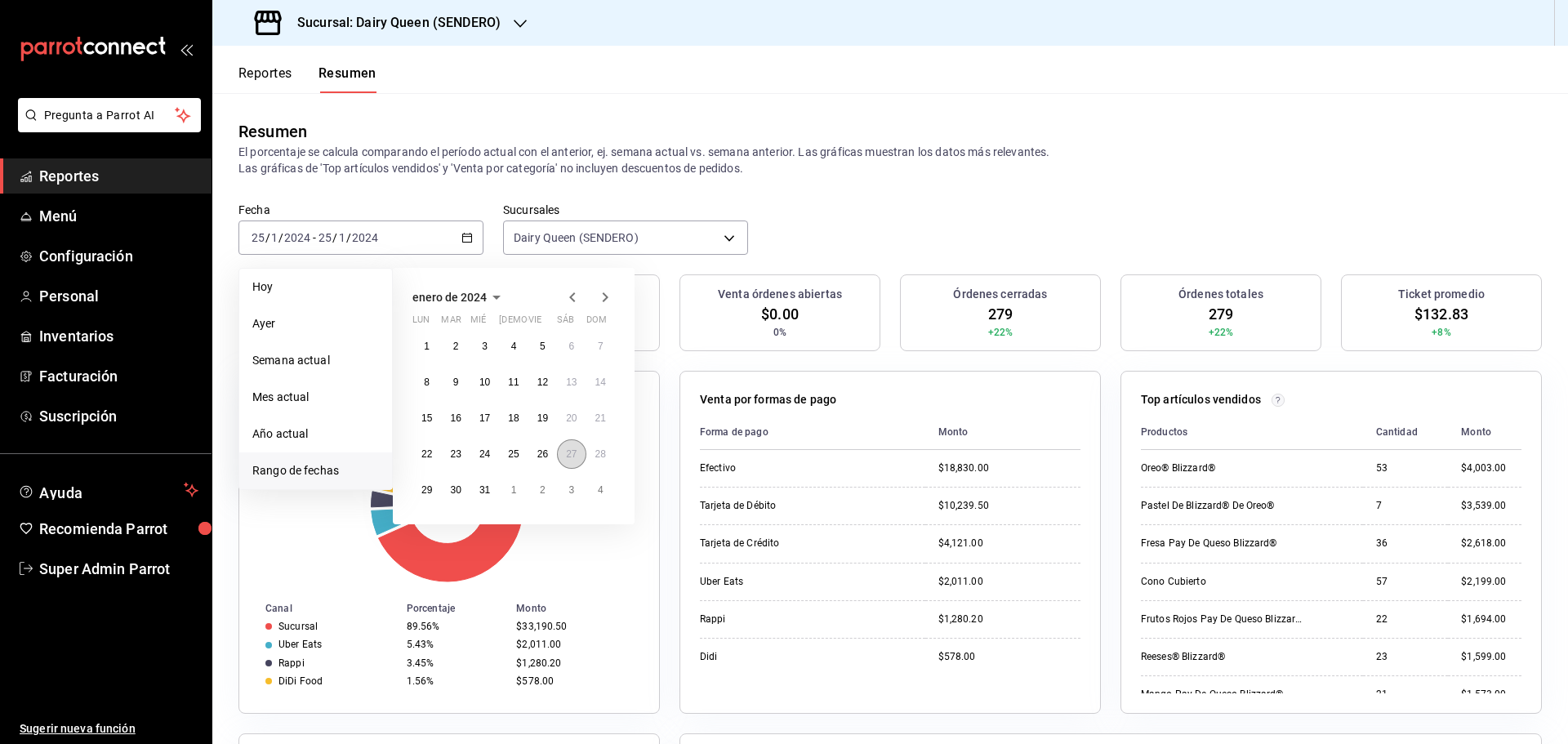
click at [577, 454] on abbr "27" at bounding box center [571, 454] width 11 height 12
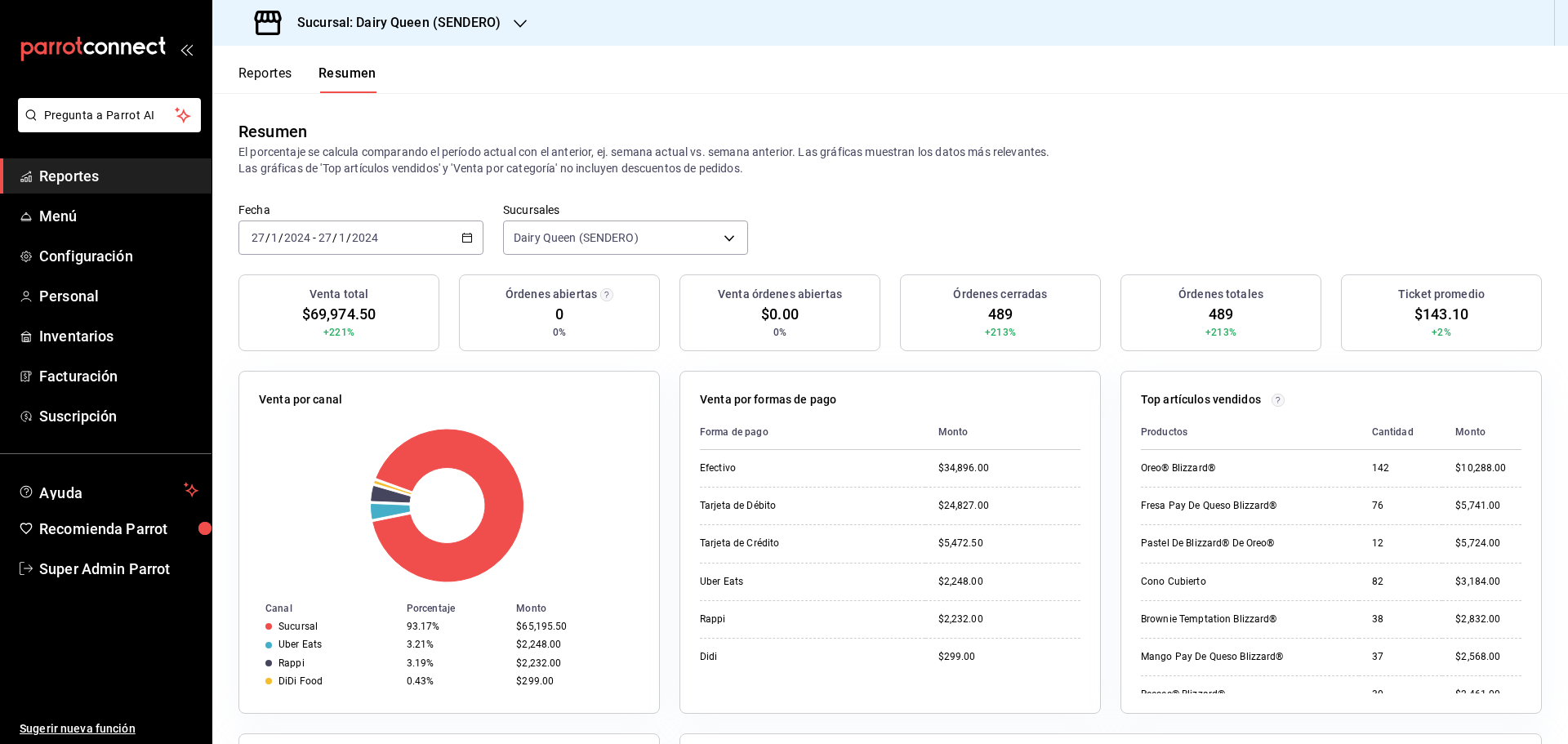
click at [426, 239] on div "[DATE] [DATE] - [DATE] [DATE]" at bounding box center [361, 237] width 245 height 35
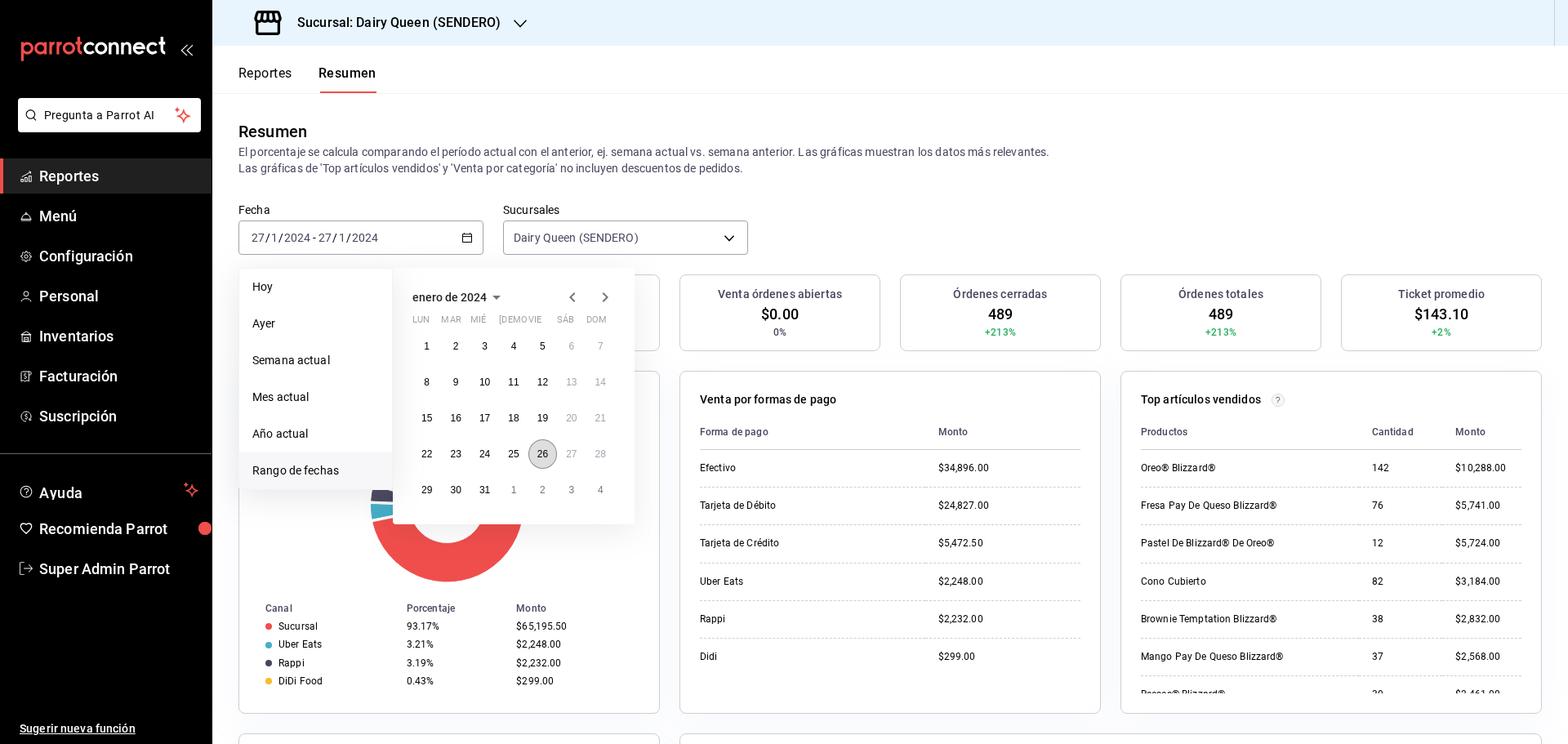
click at [542, 463] on button "26" at bounding box center [542, 454] width 28 height 29
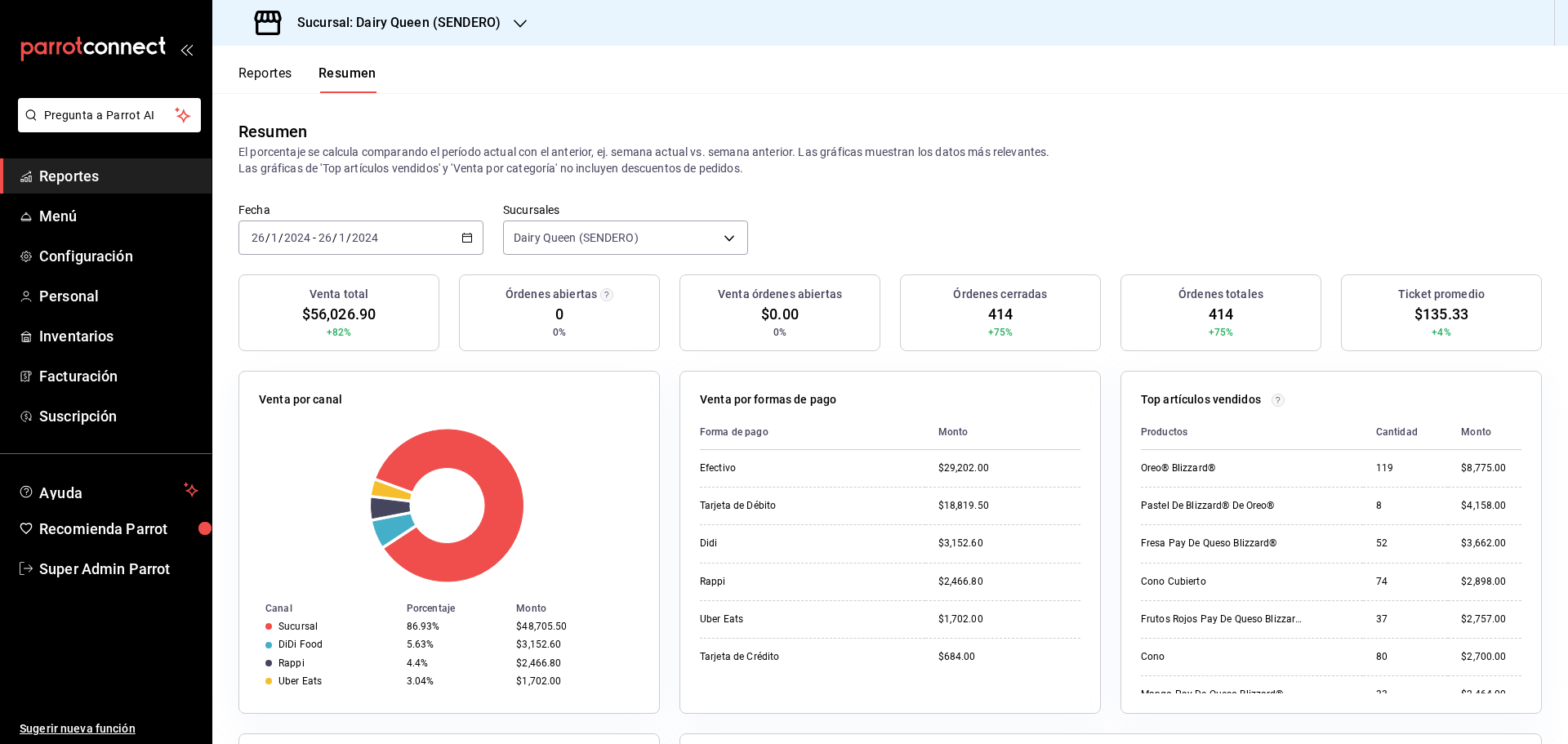
click at [404, 242] on div "[DATE] [DATE] - [DATE] [DATE]" at bounding box center [361, 237] width 245 height 35
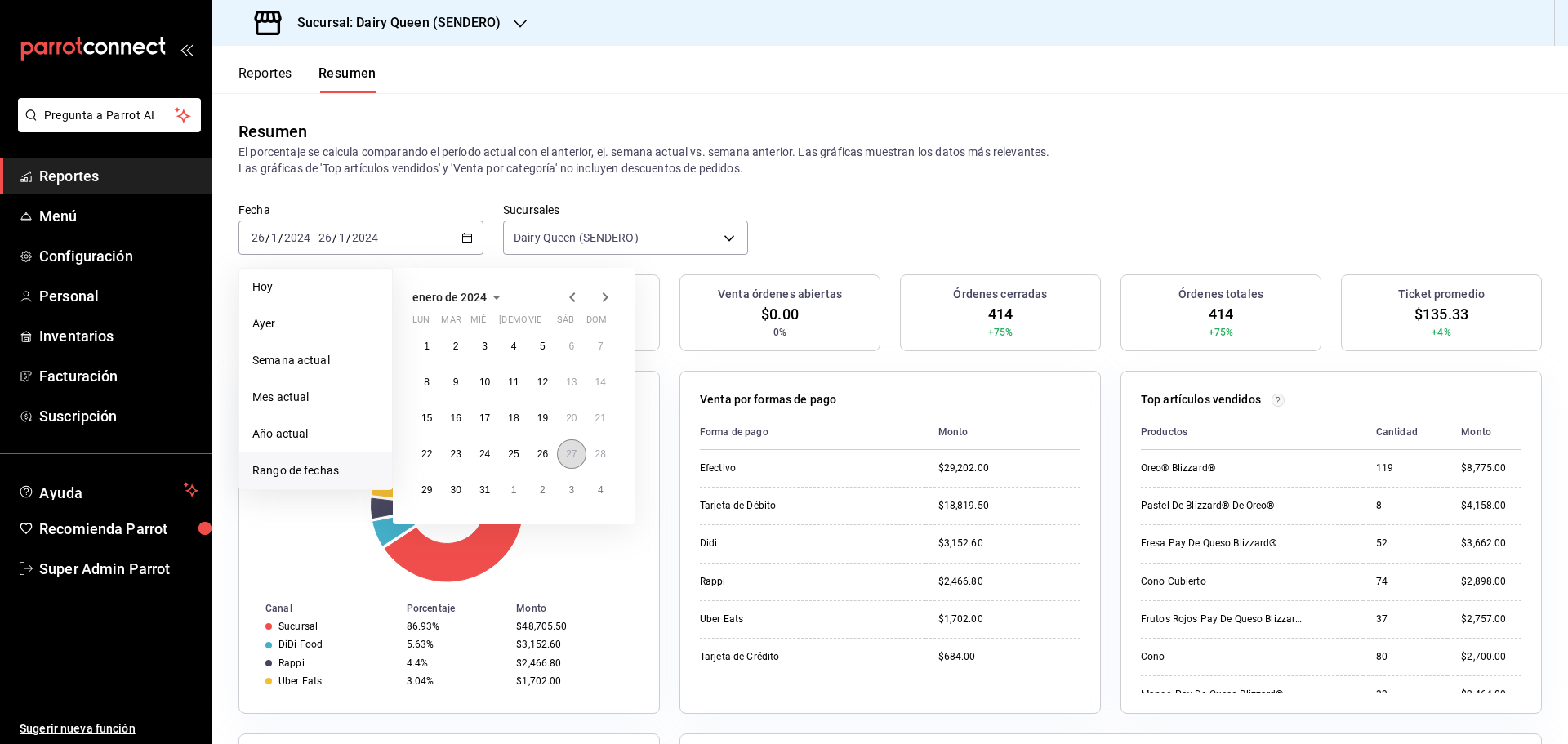
click at [563, 453] on button "27" at bounding box center [571, 454] width 28 height 29
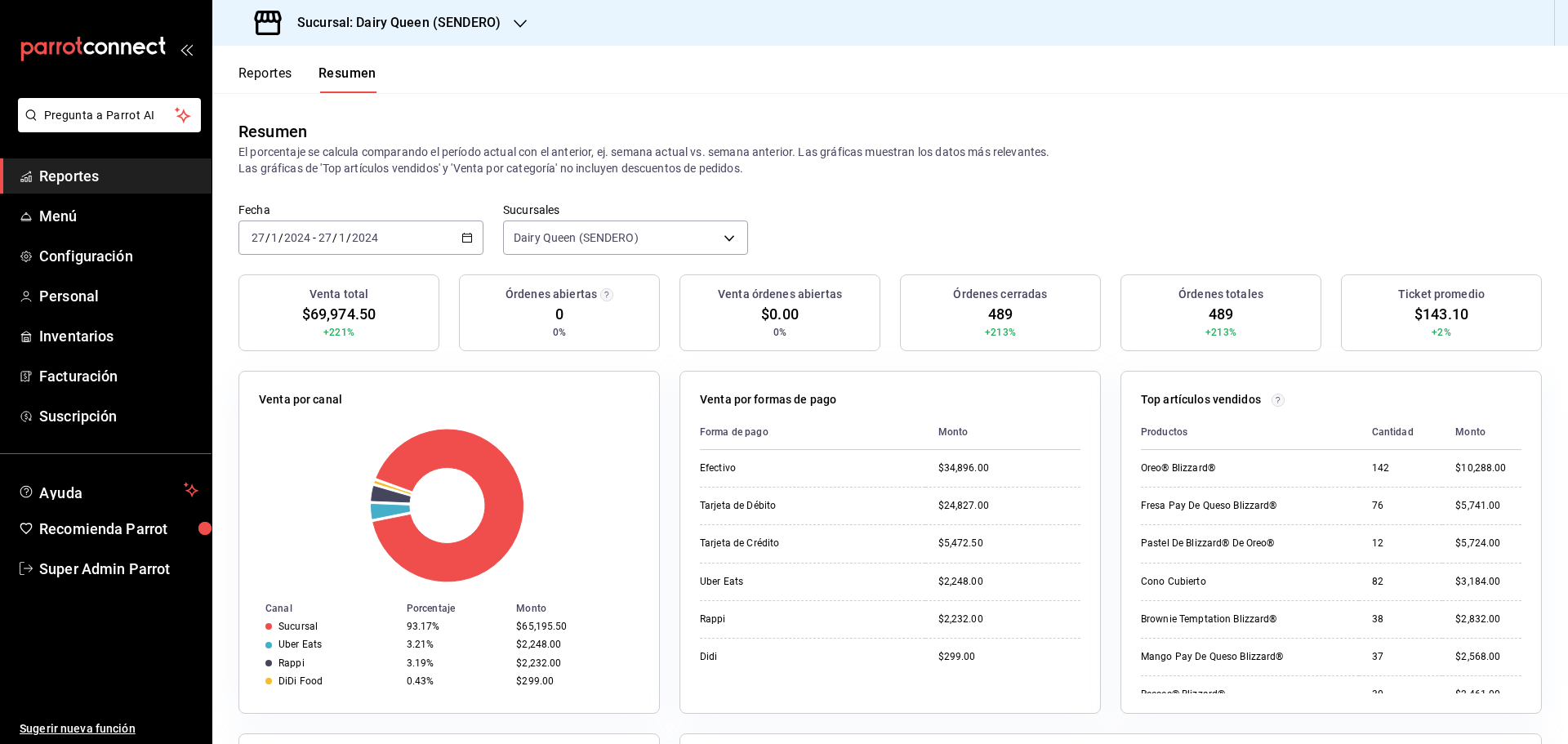
click at [319, 222] on div "[DATE] [DATE] - [DATE] [DATE]" at bounding box center [361, 237] width 245 height 35
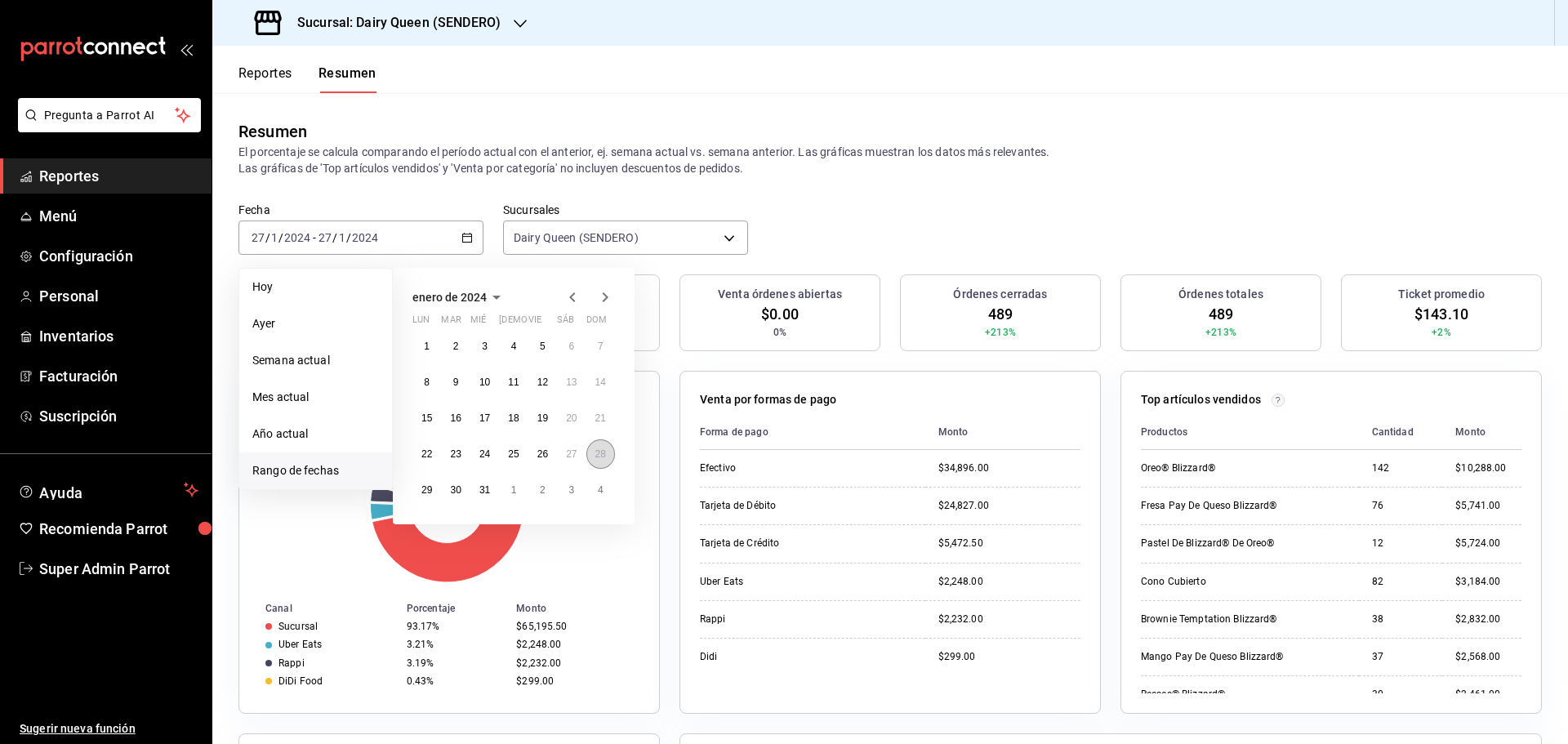
click at [599, 445] on button "28" at bounding box center [601, 454] width 28 height 29
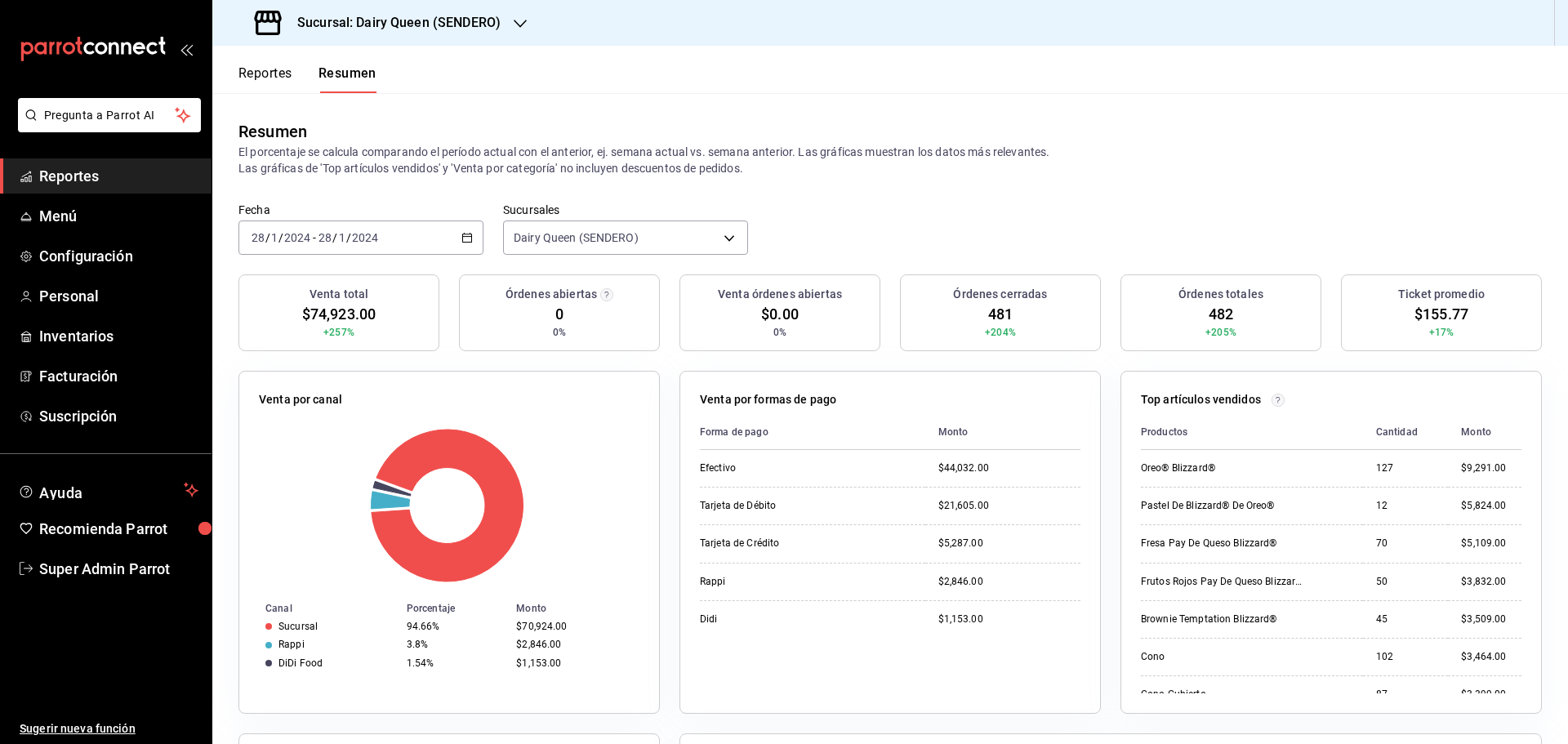
click at [297, 241] on input "2024" at bounding box center [296, 237] width 28 height 13
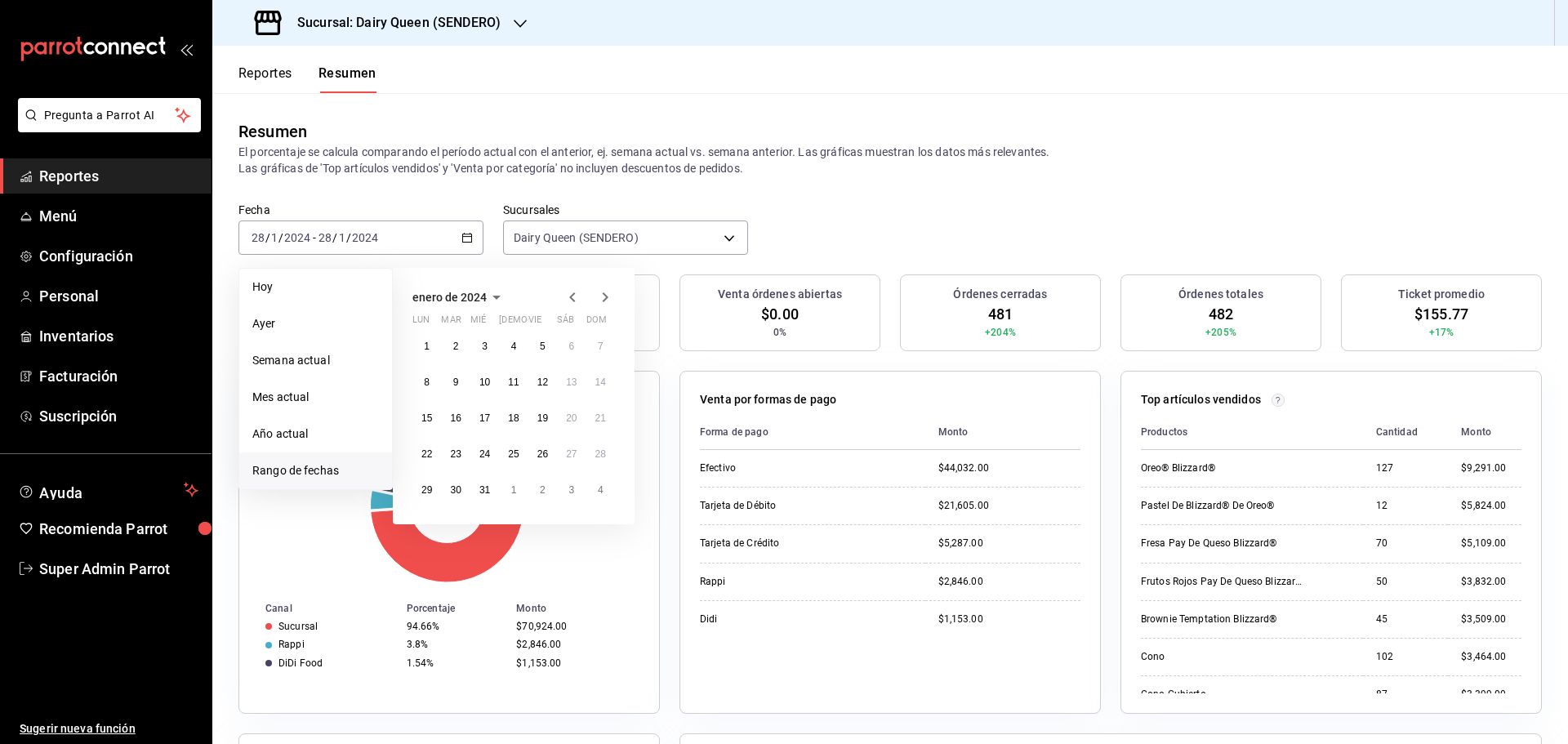
click at [599, 293] on icon "button" at bounding box center [605, 297] width 20 height 20
click at [425, 419] on abbr "12" at bounding box center [427, 418] width 11 height 12
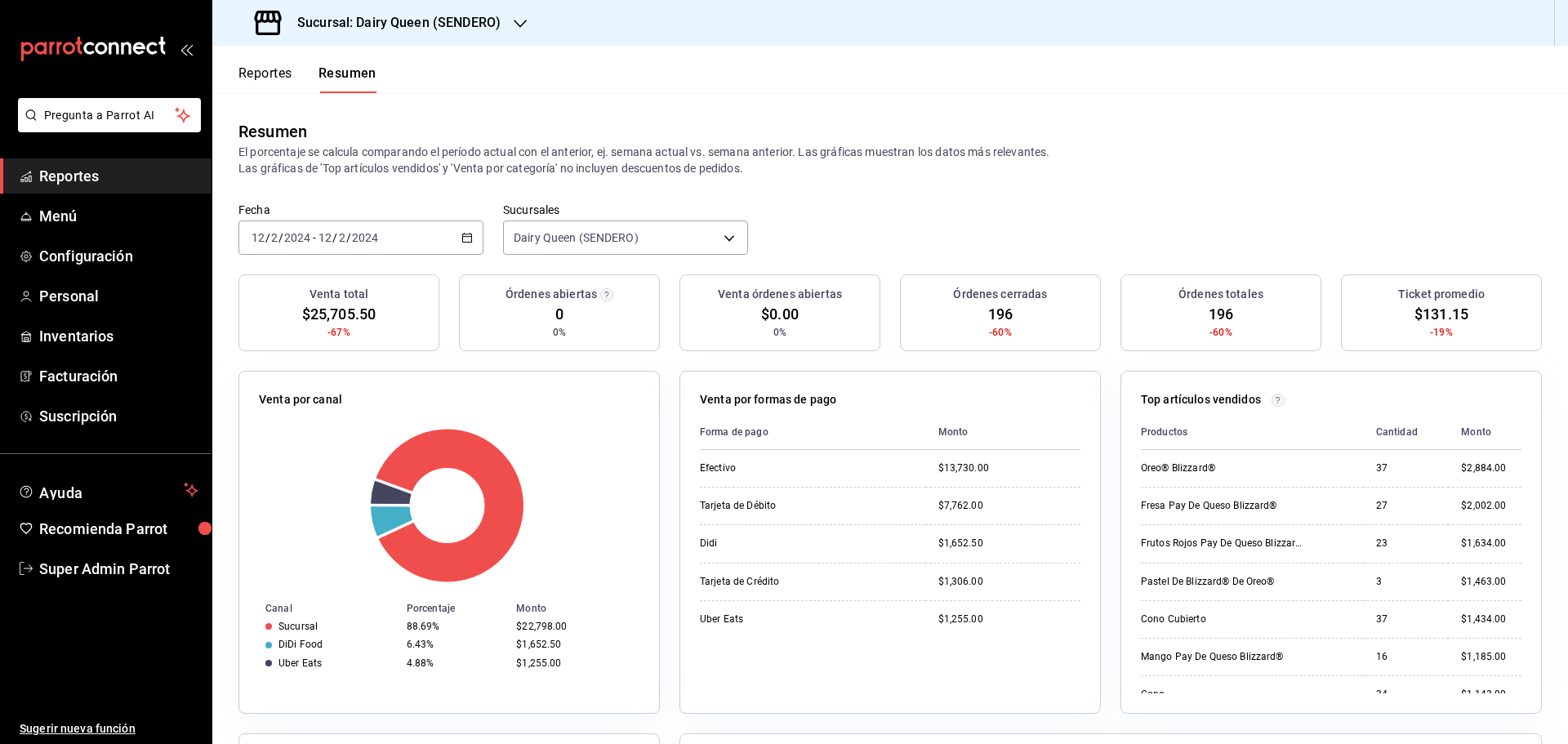
click at [396, 241] on div "[DATE] [DATE] - [DATE] [DATE]" at bounding box center [361, 237] width 245 height 35
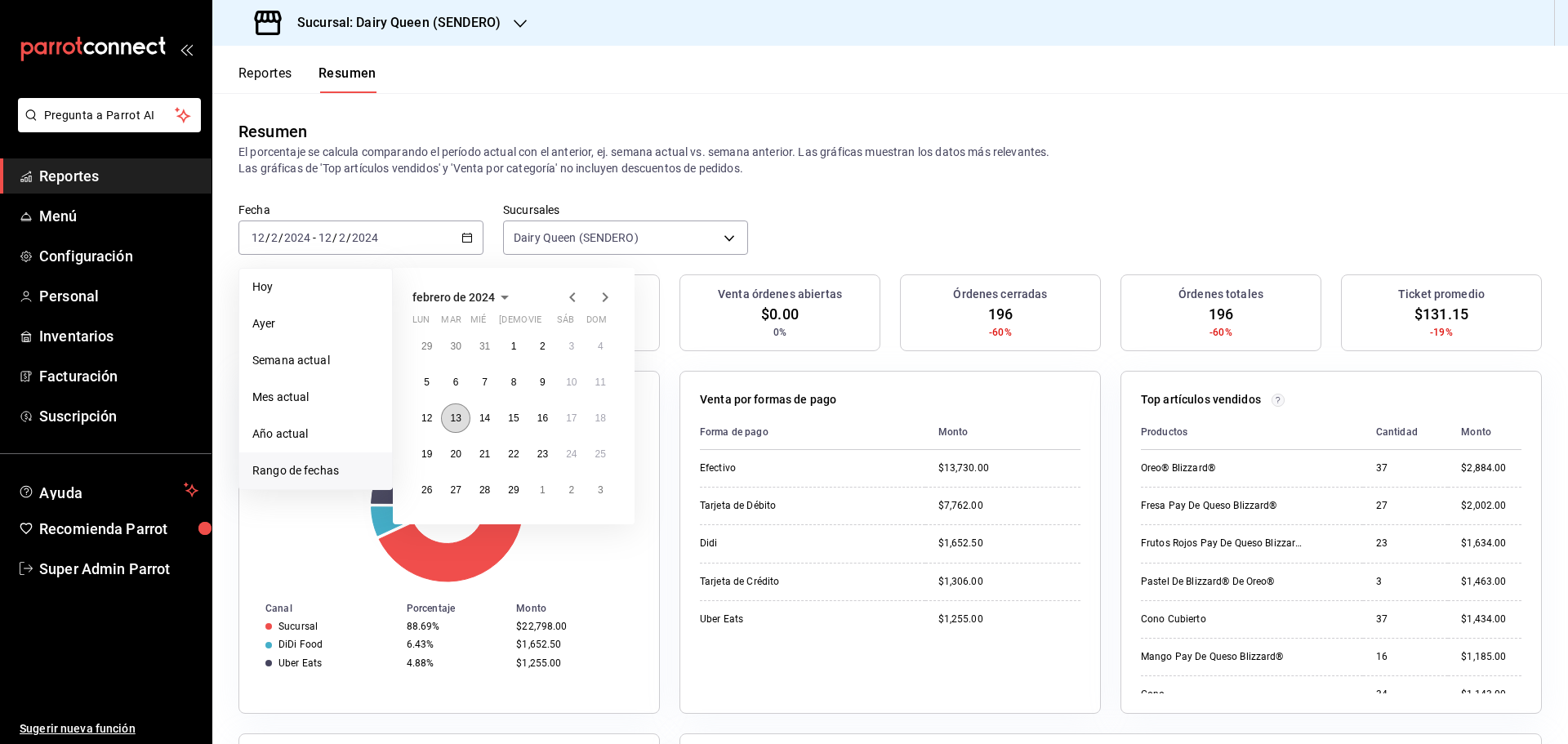
click at [458, 416] on abbr "13" at bounding box center [455, 418] width 11 height 12
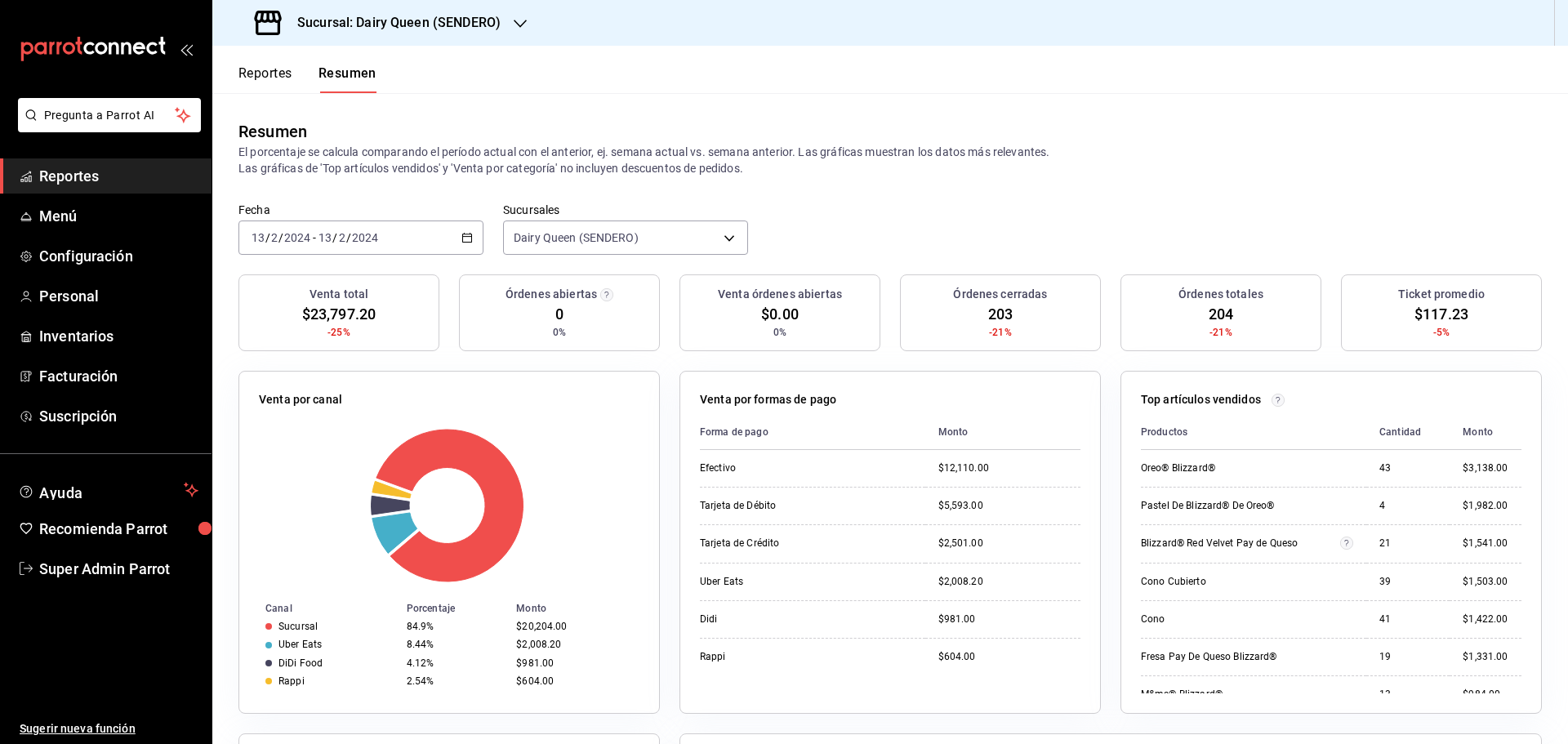
click at [414, 230] on div "[DATE] [DATE] - [DATE] [DATE]" at bounding box center [361, 237] width 245 height 35
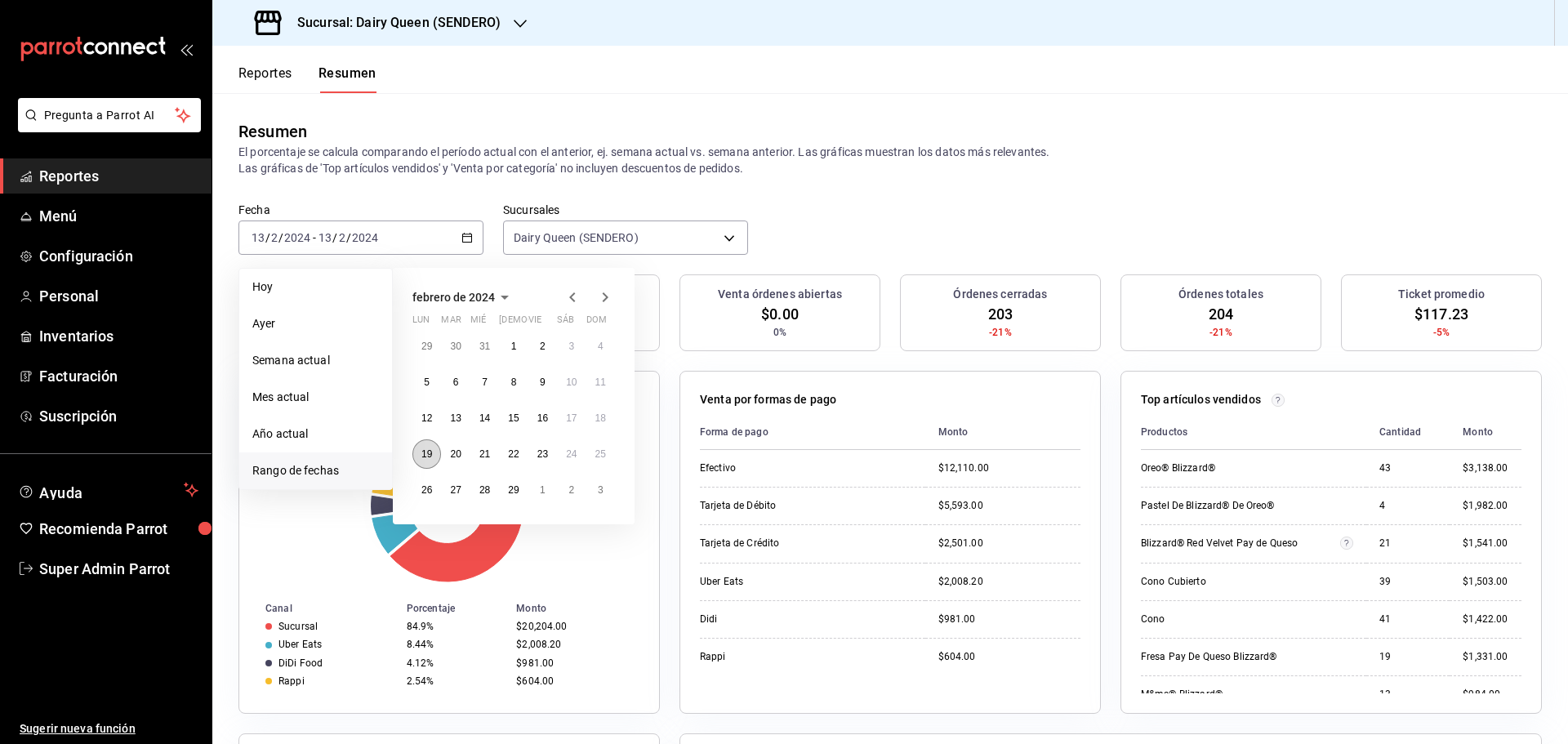
click at [429, 458] on abbr "19" at bounding box center [427, 454] width 11 height 12
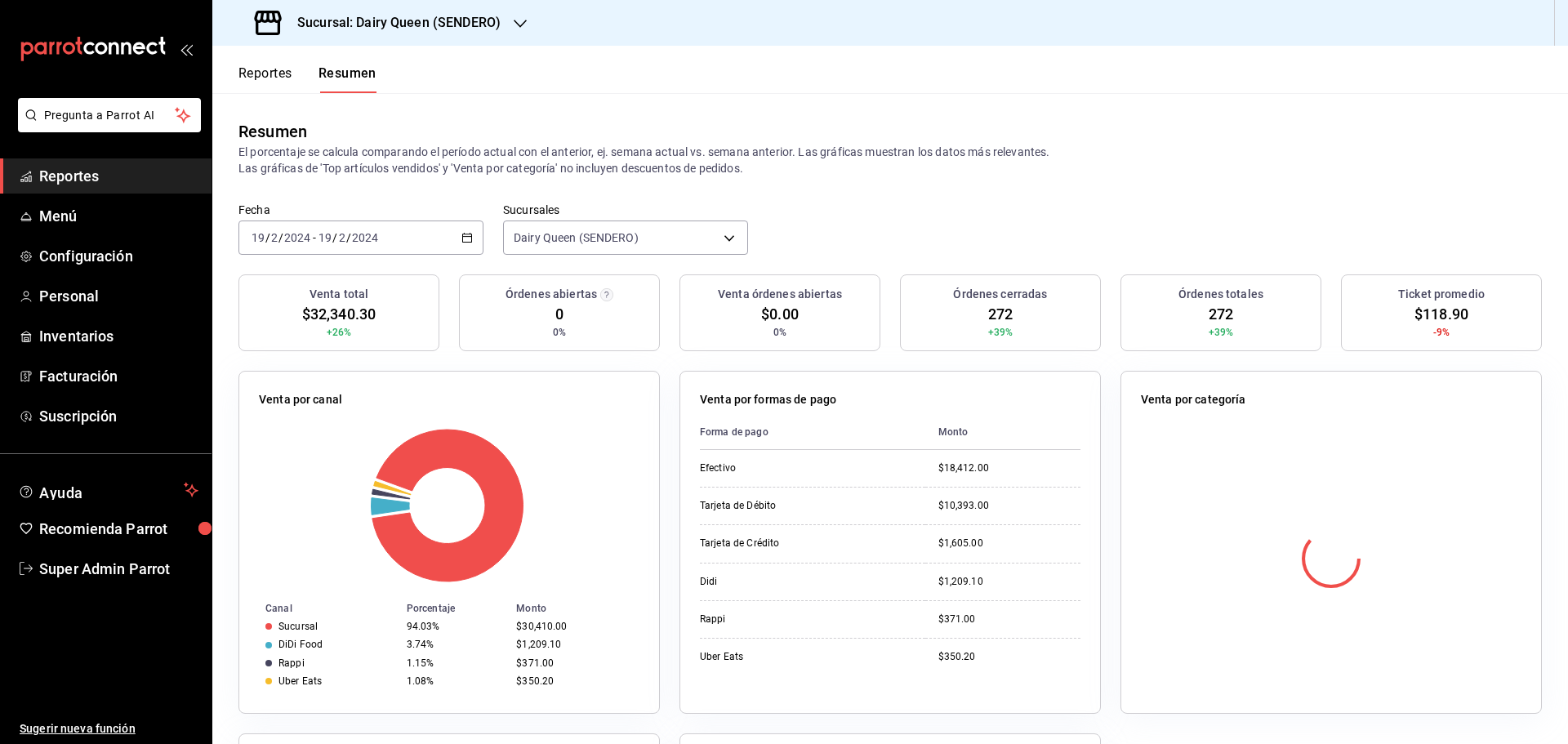
click at [392, 232] on div "[DATE] [DATE] - [DATE] [DATE]" at bounding box center [361, 237] width 245 height 35
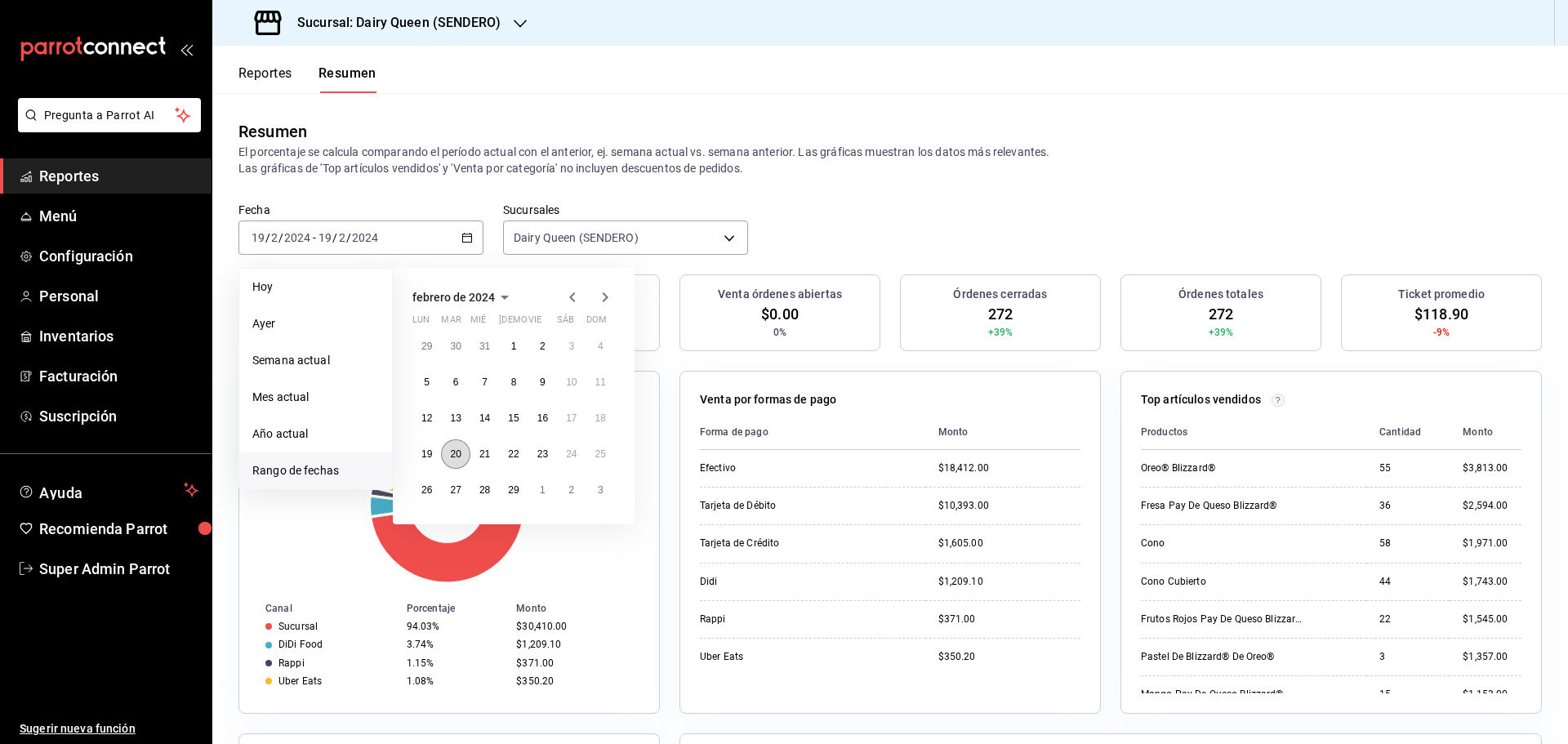
click at [451, 462] on button "20" at bounding box center [455, 454] width 28 height 29
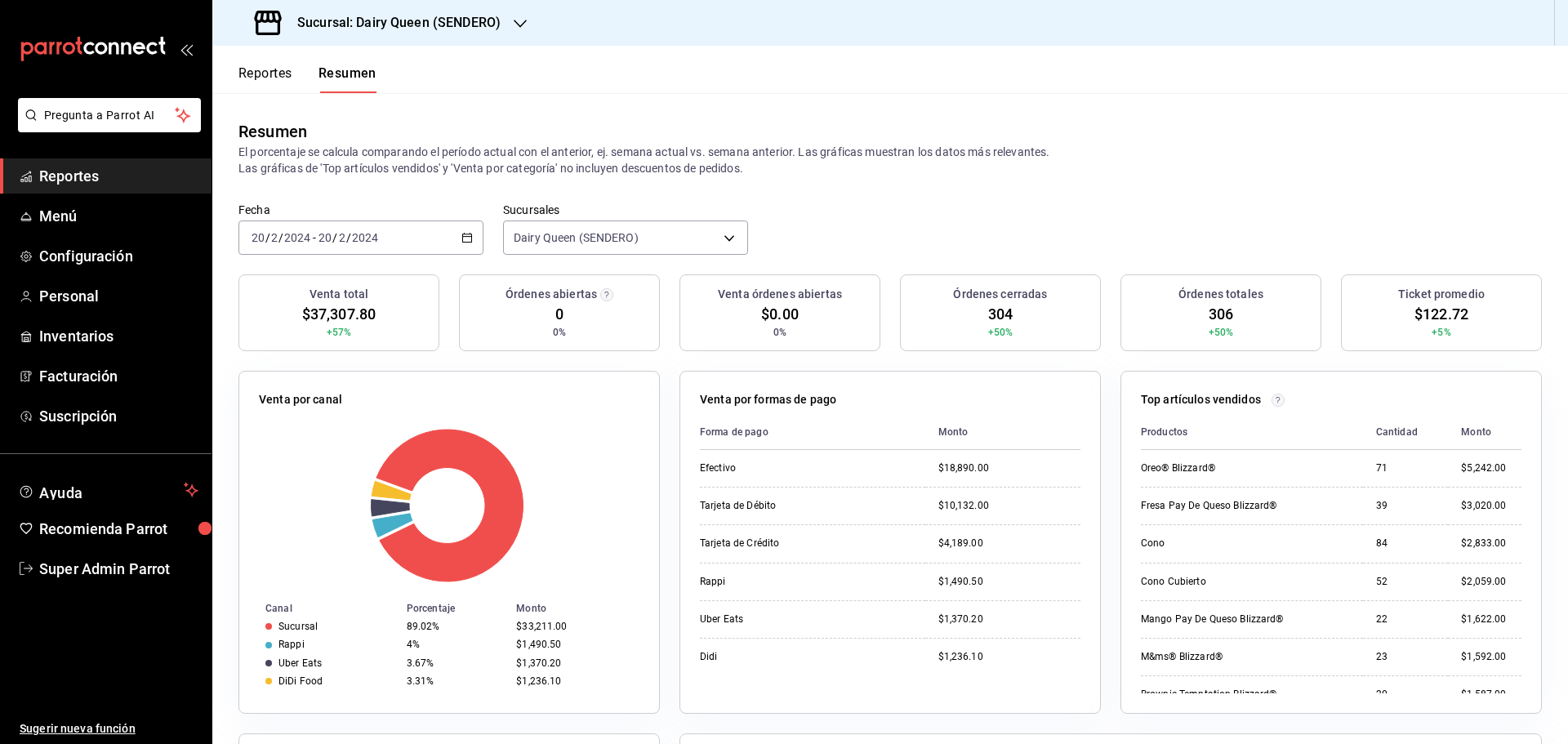
click at [400, 228] on div "[DATE] [DATE] - [DATE] [DATE]" at bounding box center [361, 237] width 245 height 35
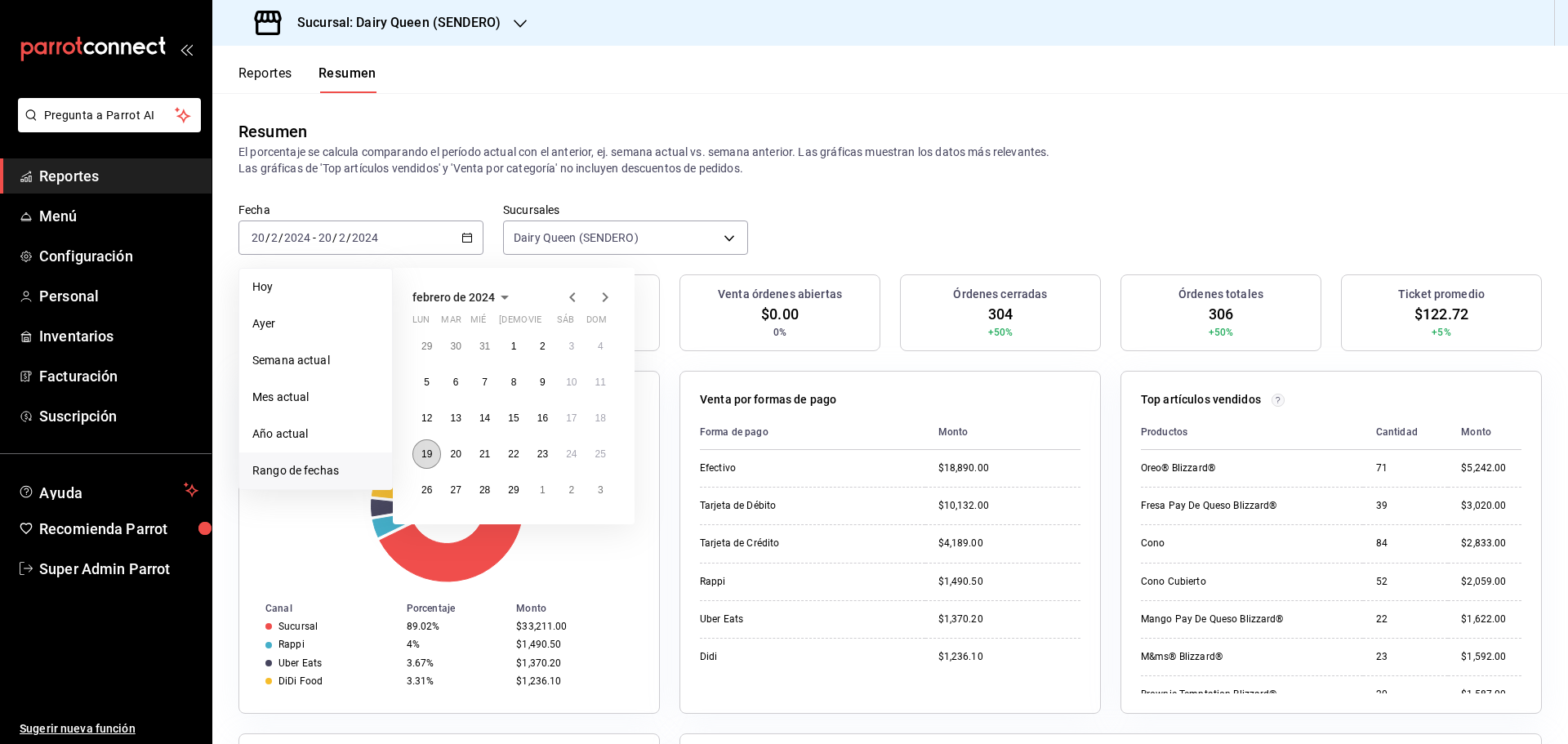
click at [424, 455] on abbr "19" at bounding box center [427, 454] width 11 height 12
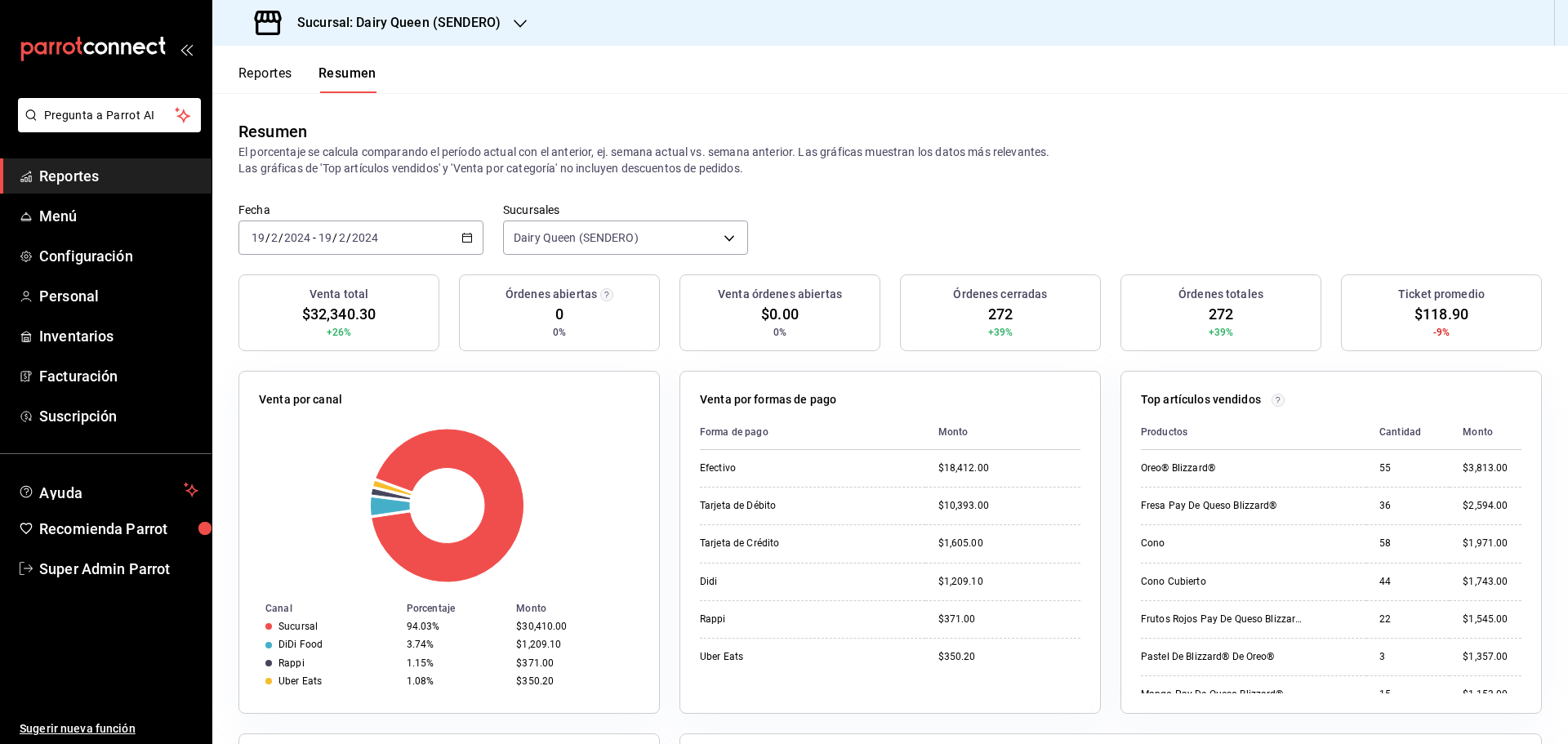
click at [352, 234] on input "2024" at bounding box center [365, 237] width 28 height 13
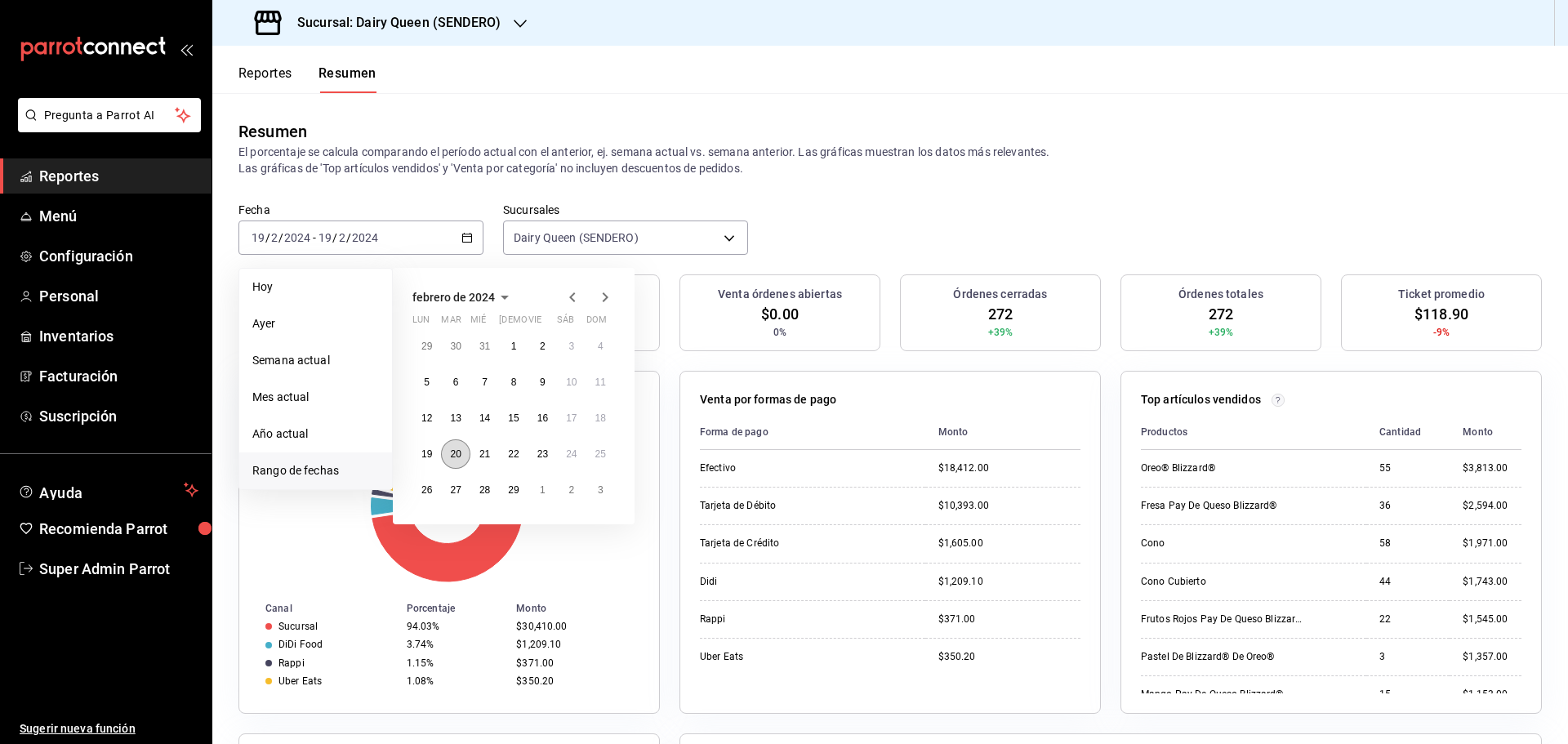
click at [464, 458] on button "20" at bounding box center [455, 454] width 28 height 29
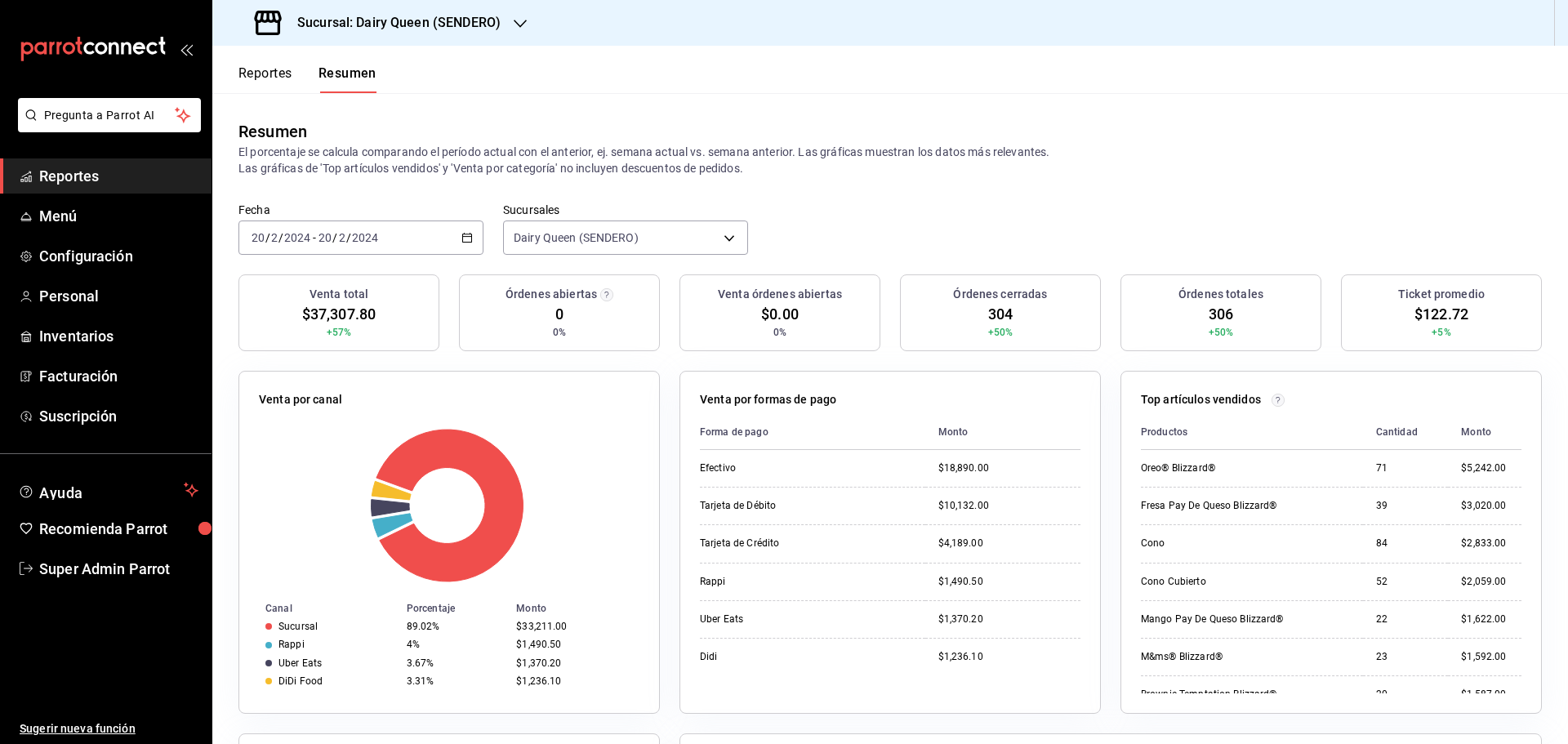
click at [328, 233] on input "20" at bounding box center [325, 237] width 15 height 13
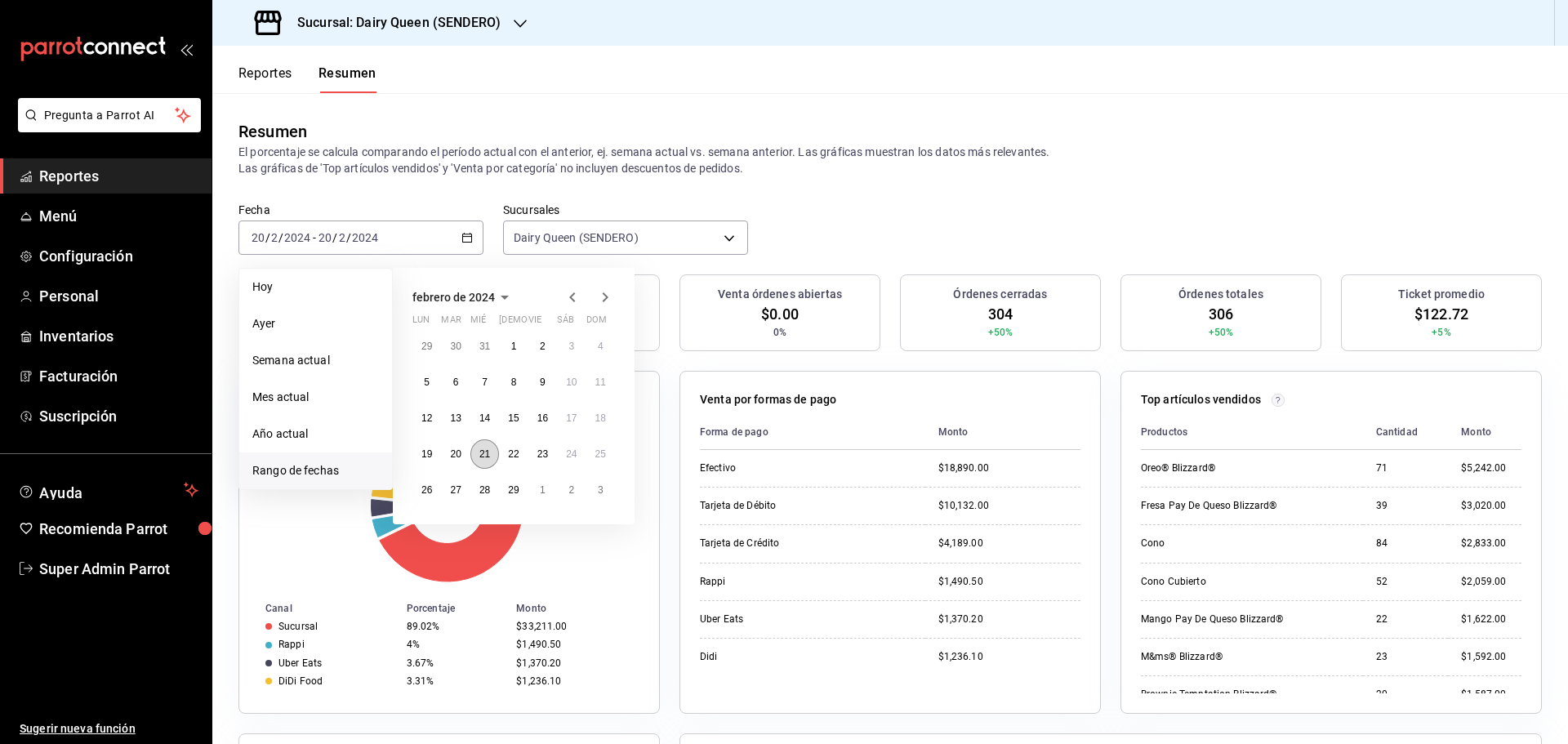
click at [482, 455] on abbr "21" at bounding box center [485, 454] width 11 height 12
